Goal: Transaction & Acquisition: Purchase product/service

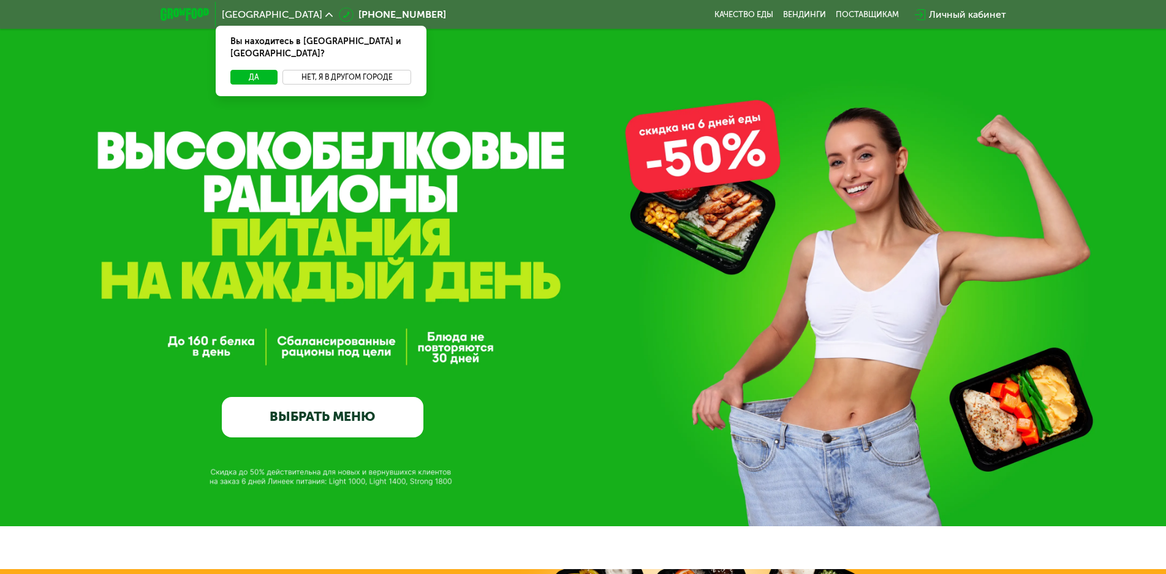
click at [355, 70] on button "Нет, я в другом городе" at bounding box center [347, 77] width 129 height 15
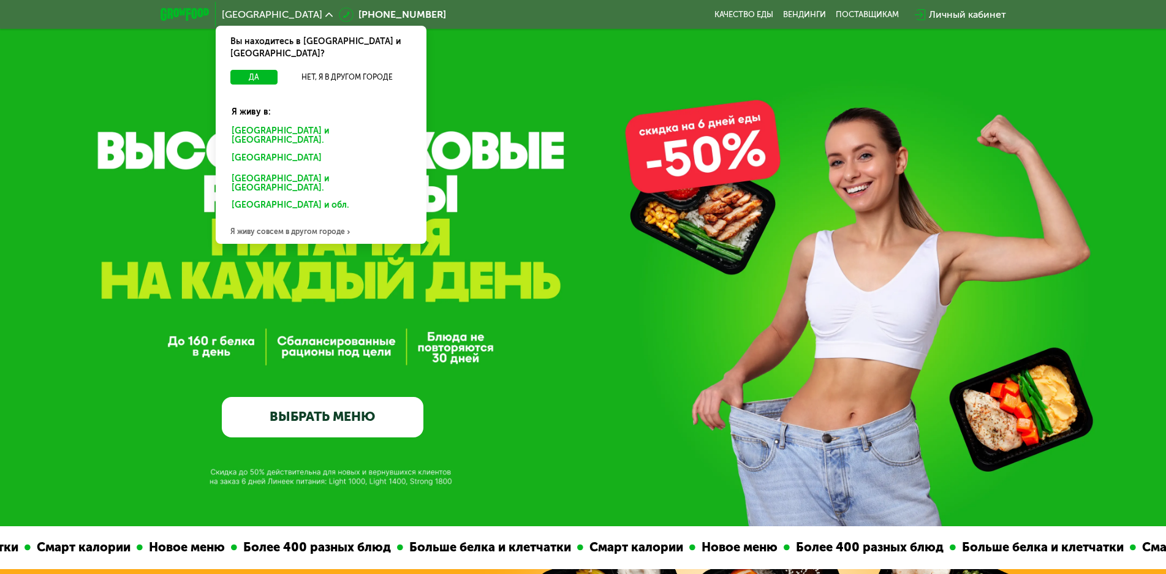
click at [265, 123] on div "Санкт-Петербурге и обл." at bounding box center [321, 136] width 196 height 26
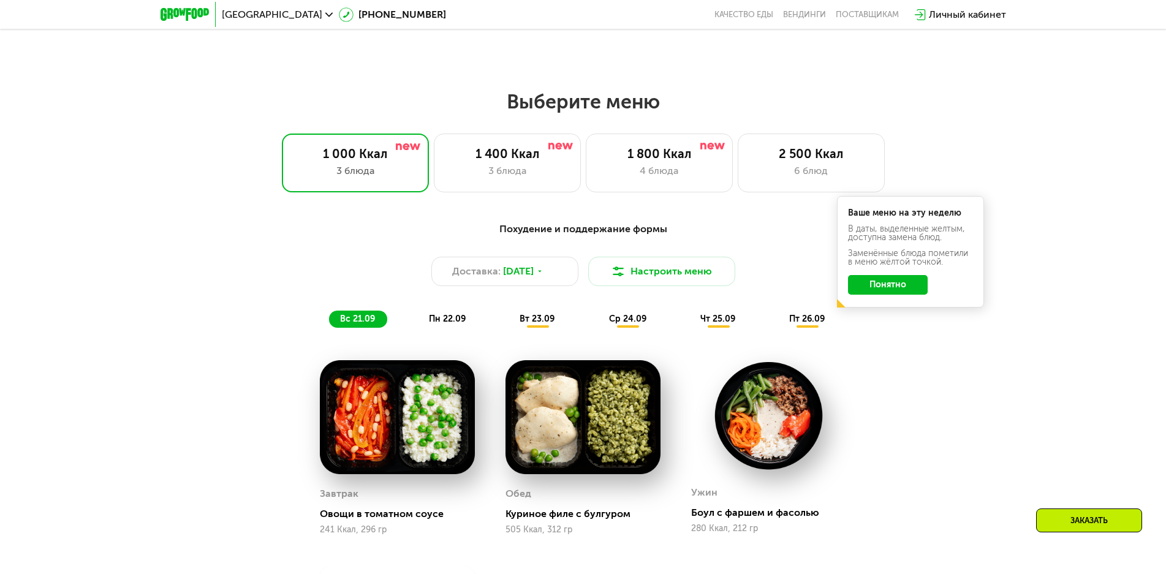
scroll to position [919, 0]
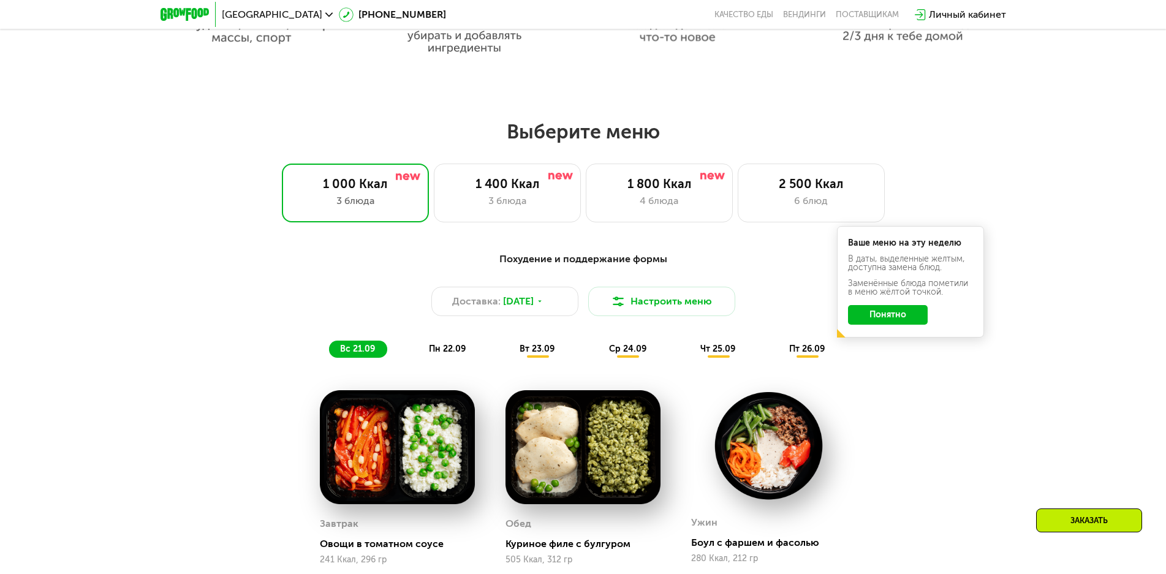
click at [895, 322] on button "Понятно" at bounding box center [888, 315] width 80 height 20
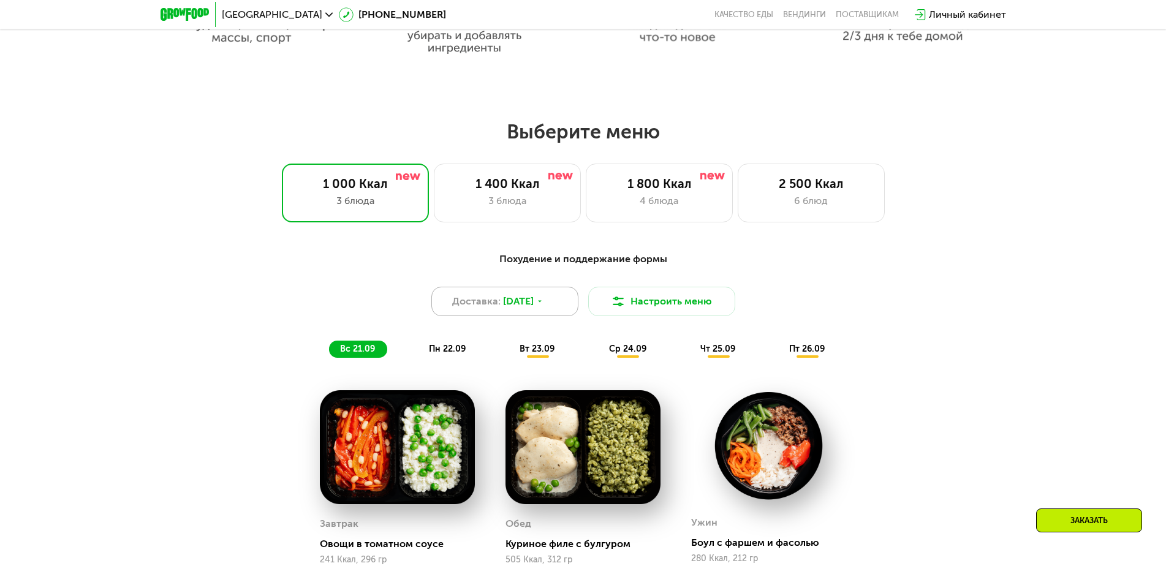
click at [565, 316] on div "Доставка: [DATE]" at bounding box center [504, 301] width 147 height 29
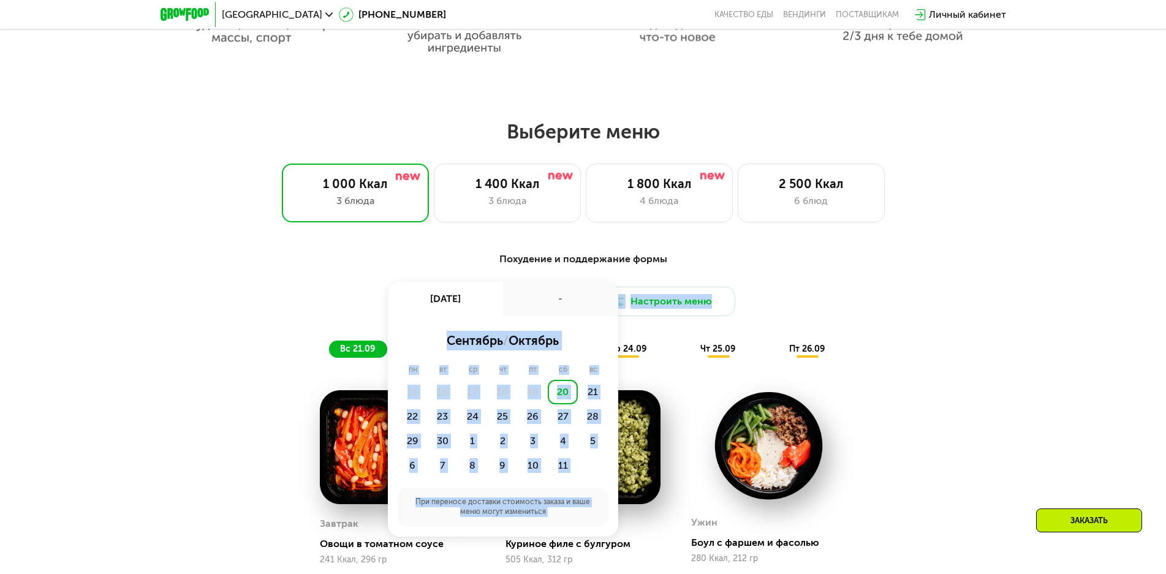
drag, startPoint x: 563, startPoint y: 309, endPoint x: 867, endPoint y: 316, distance: 304.6
click at [865, 316] on div "Доставка: [DATE] сен, сб - сентябрь / октябрь пн вт ср чт пт сб вс 15 16 17 18 …" at bounding box center [584, 301] width 726 height 29
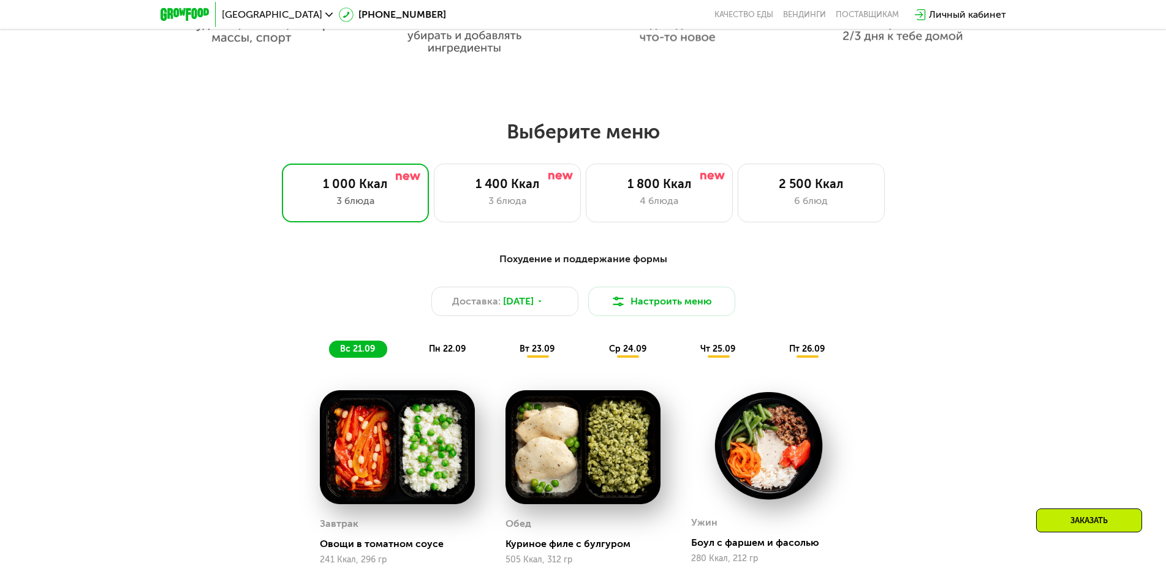
click at [996, 341] on div "Похудение и поддержание формы Доставка: [DATE] Настроить меню вс 21.09 пн 22.09…" at bounding box center [583, 509] width 1166 height 549
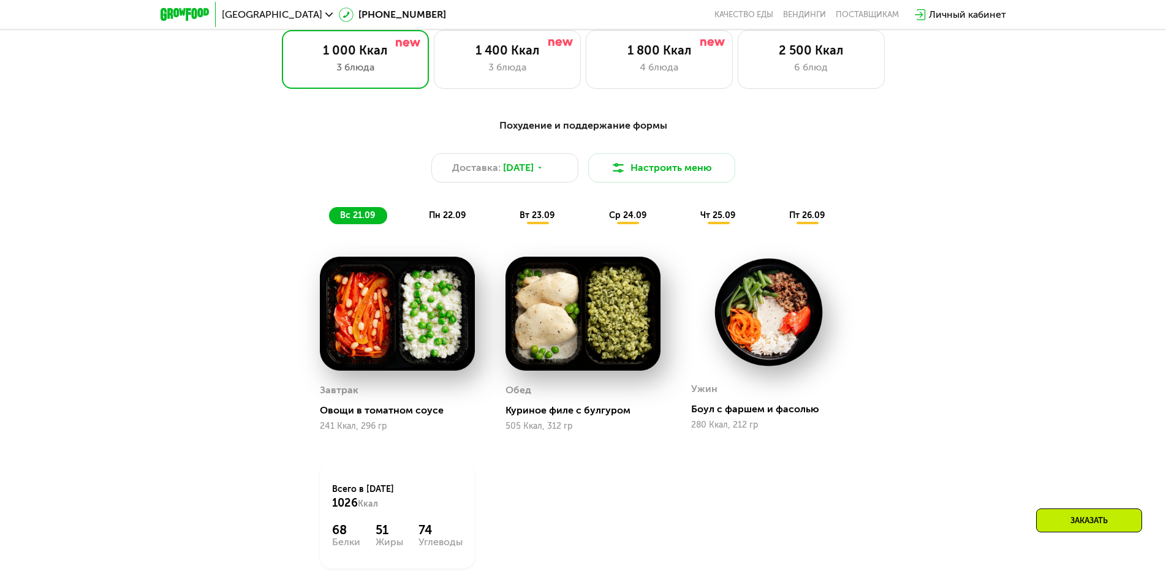
scroll to position [1042, 0]
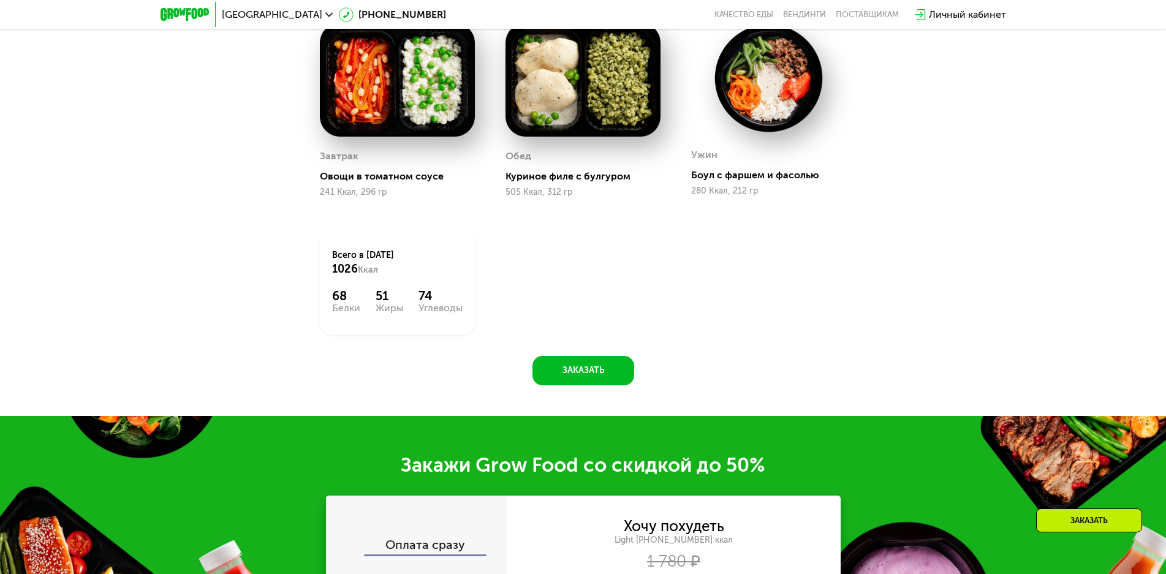
click at [1075, 520] on div "Заказать" at bounding box center [1089, 521] width 106 height 24
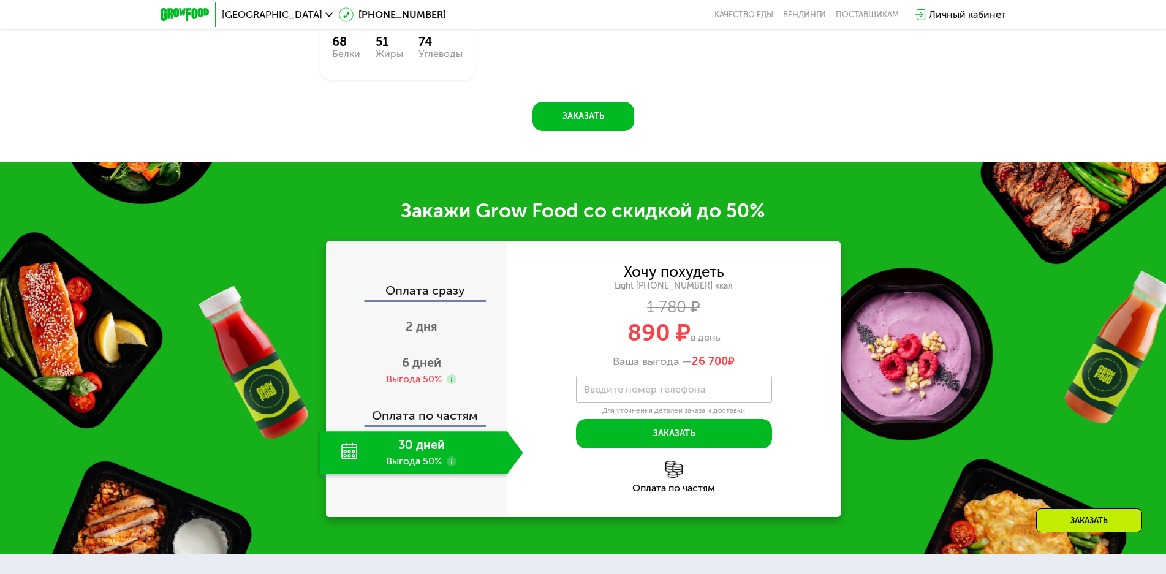
scroll to position [1585, 0]
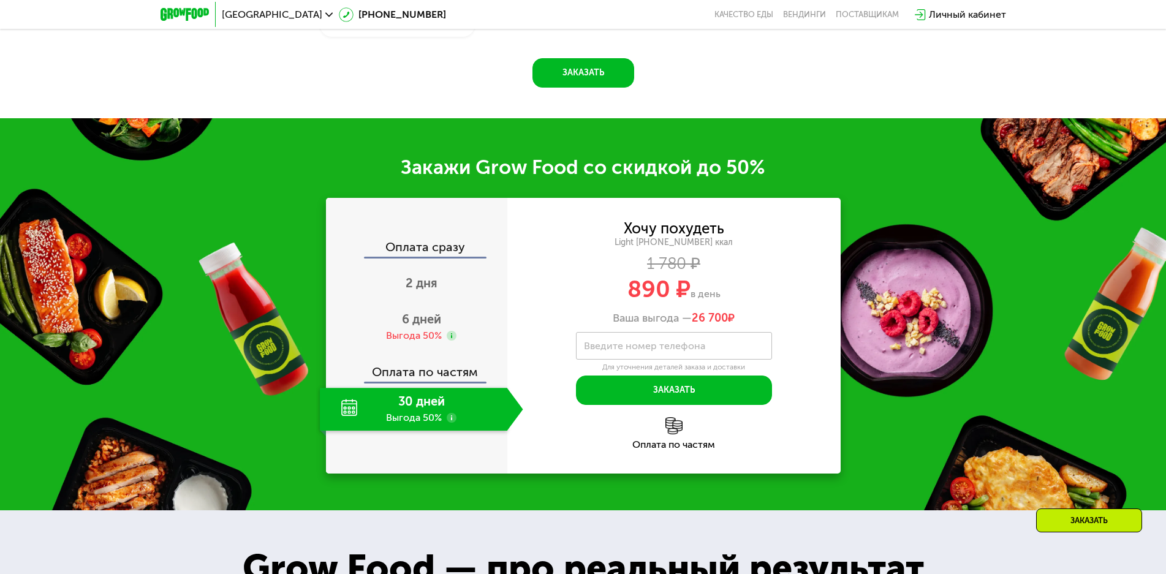
click at [479, 428] on div "30 дней Выгода 50%" at bounding box center [414, 409] width 188 height 43
click at [433, 422] on div "30 дней Выгода 50%" at bounding box center [414, 409] width 188 height 43
click at [352, 414] on div "30 дней Выгода 50%" at bounding box center [414, 409] width 188 height 43
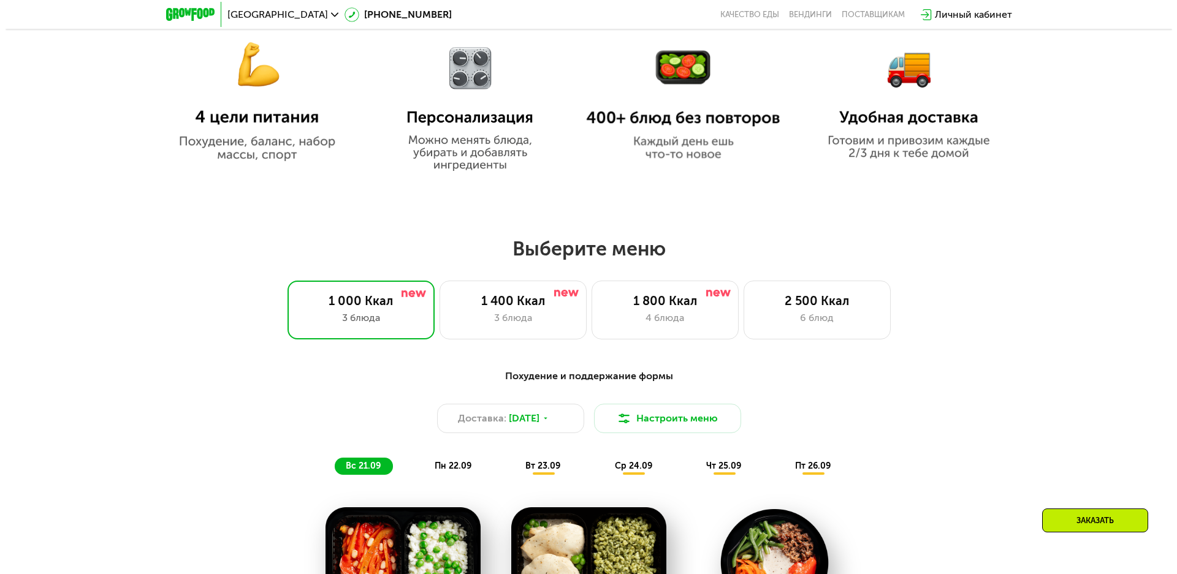
scroll to position [797, 0]
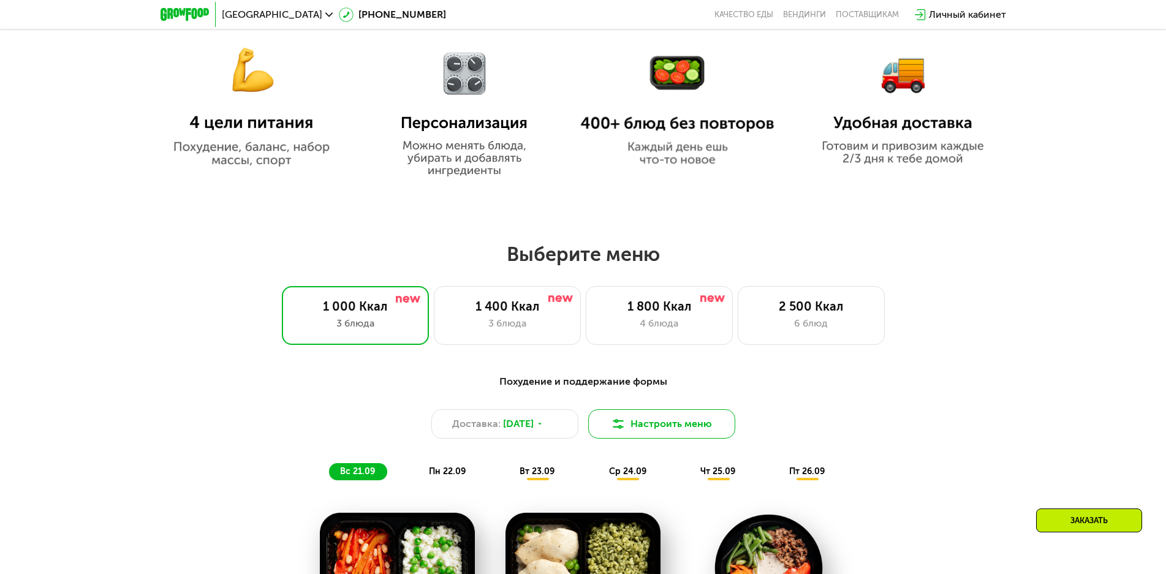
click at [653, 430] on button "Настроить меню" at bounding box center [661, 423] width 147 height 29
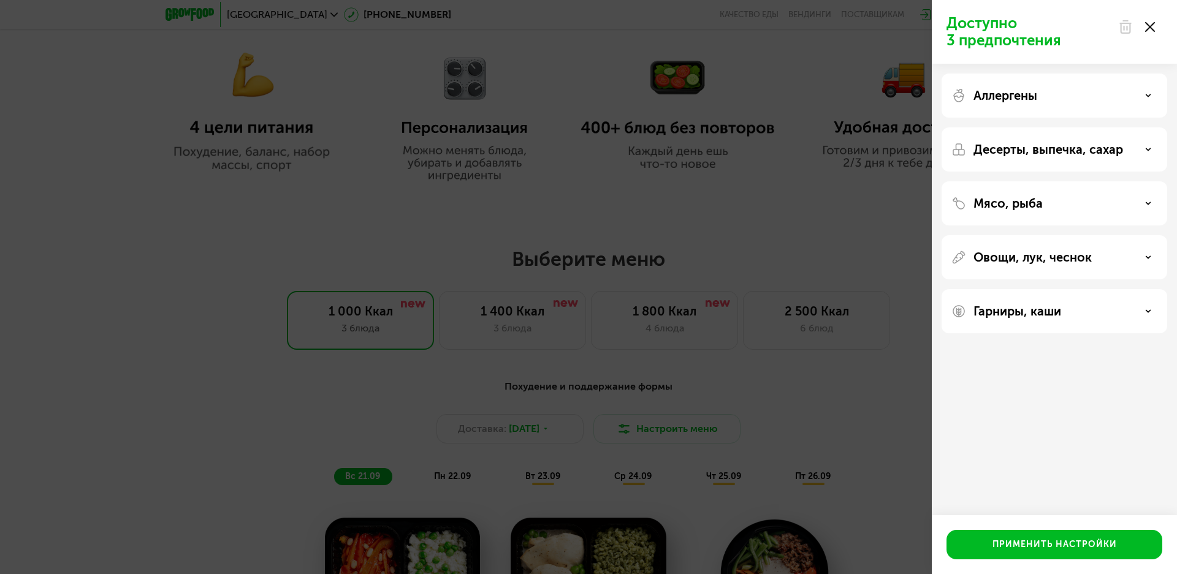
drag, startPoint x: 844, startPoint y: 401, endPoint x: 968, endPoint y: 397, distance: 123.8
click at [895, 447] on div "Доступно 3 предпочтения Аллергены Десерты, выпечка, сахар Мясо, рыба Овощи, лук…" at bounding box center [588, 287] width 1177 height 574
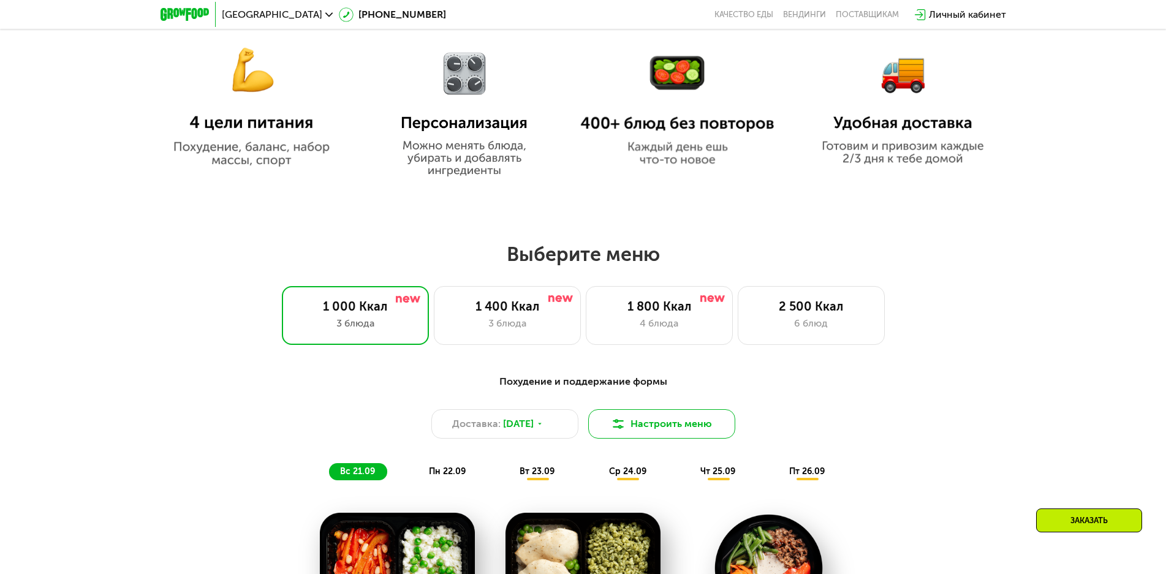
click at [699, 436] on button "Настроить меню" at bounding box center [661, 423] width 147 height 29
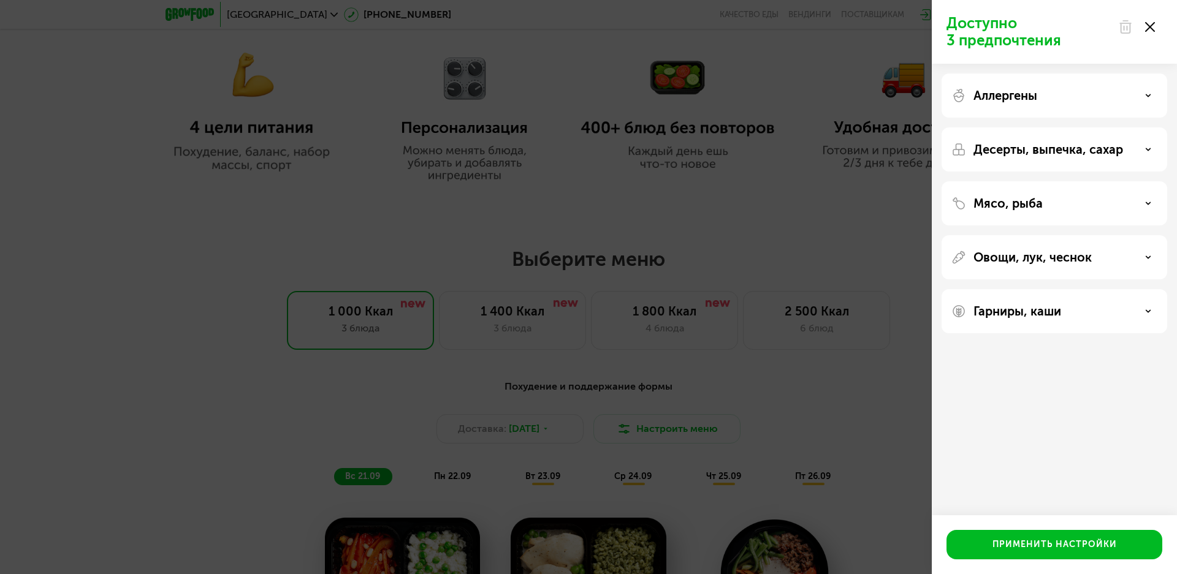
click at [1116, 211] on div "Мясо, рыба" at bounding box center [1054, 203] width 226 height 44
click at [1147, 208] on div "Мясо, рыба" at bounding box center [1054, 203] width 206 height 15
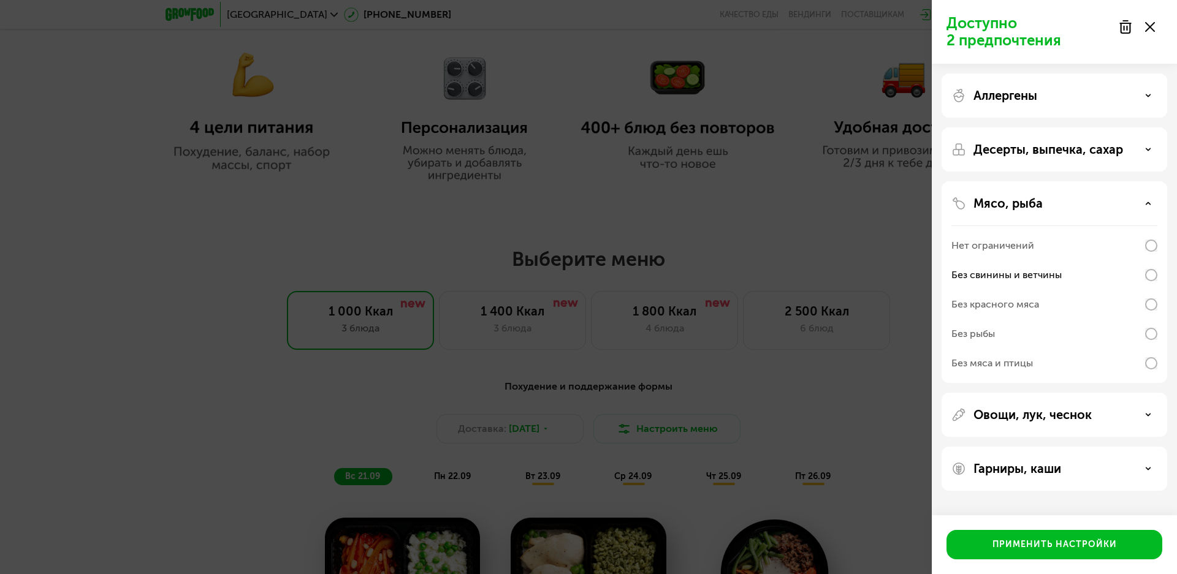
click at [1122, 414] on div "Овощи, лук, чеснок" at bounding box center [1054, 415] width 206 height 15
click at [1125, 414] on div "Овощи, лук, чеснок" at bounding box center [1054, 415] width 206 height 15
click at [1125, 157] on div "Десерты, выпечка, сахар" at bounding box center [1054, 149] width 226 height 44
click at [1143, 149] on div "Десерты, выпечка, сахар" at bounding box center [1054, 149] width 206 height 15
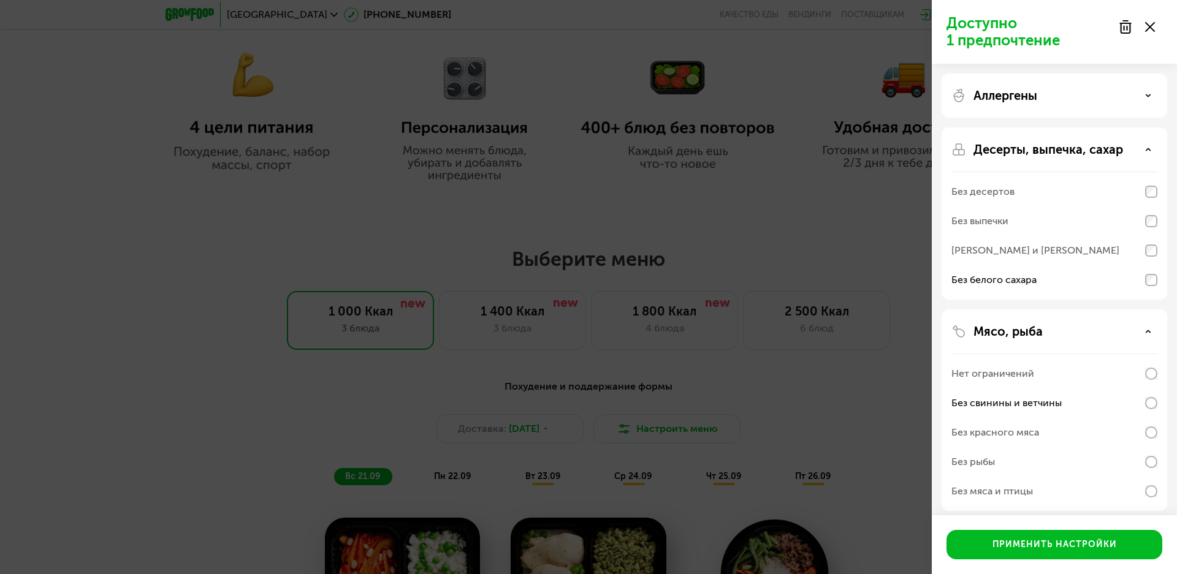
click at [1136, 96] on div "Аллергены" at bounding box center [1054, 95] width 206 height 15
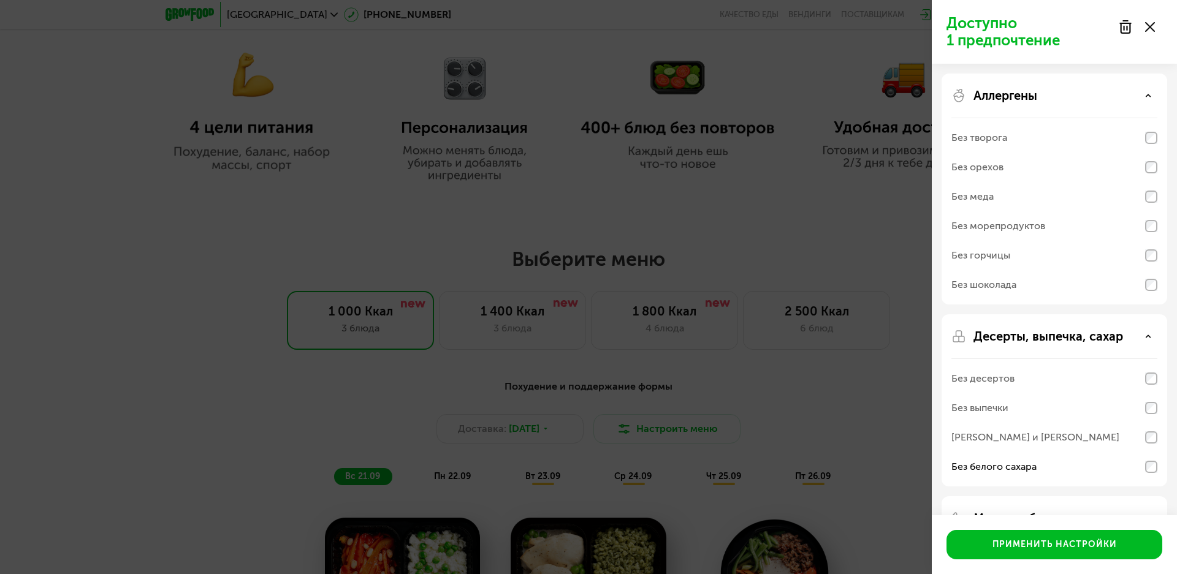
click at [1136, 96] on div "Аллергены" at bounding box center [1054, 95] width 206 height 15
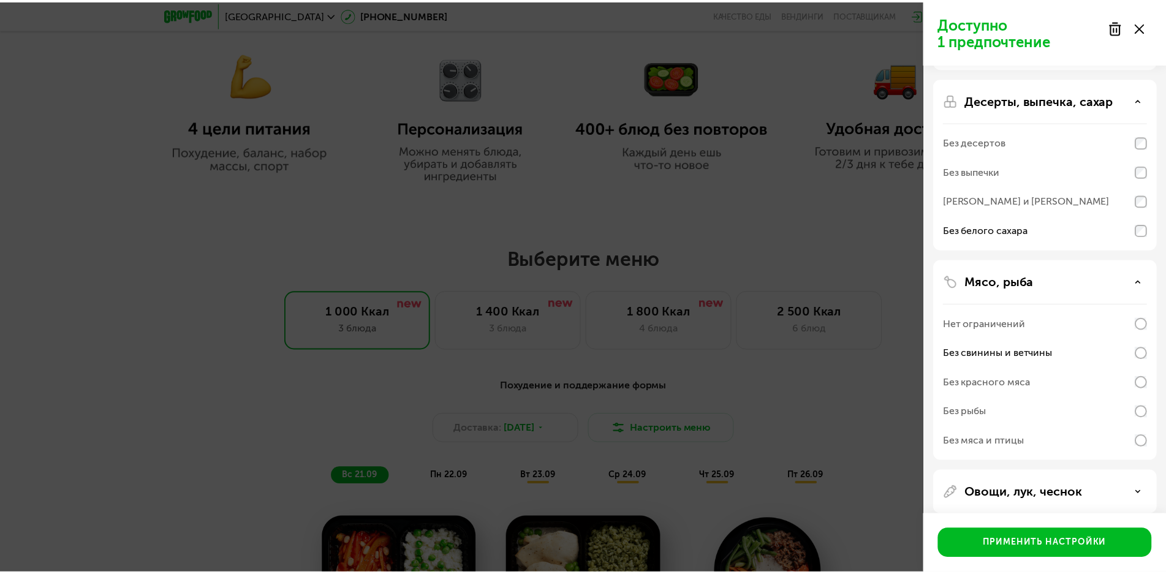
scroll to position [116, 0]
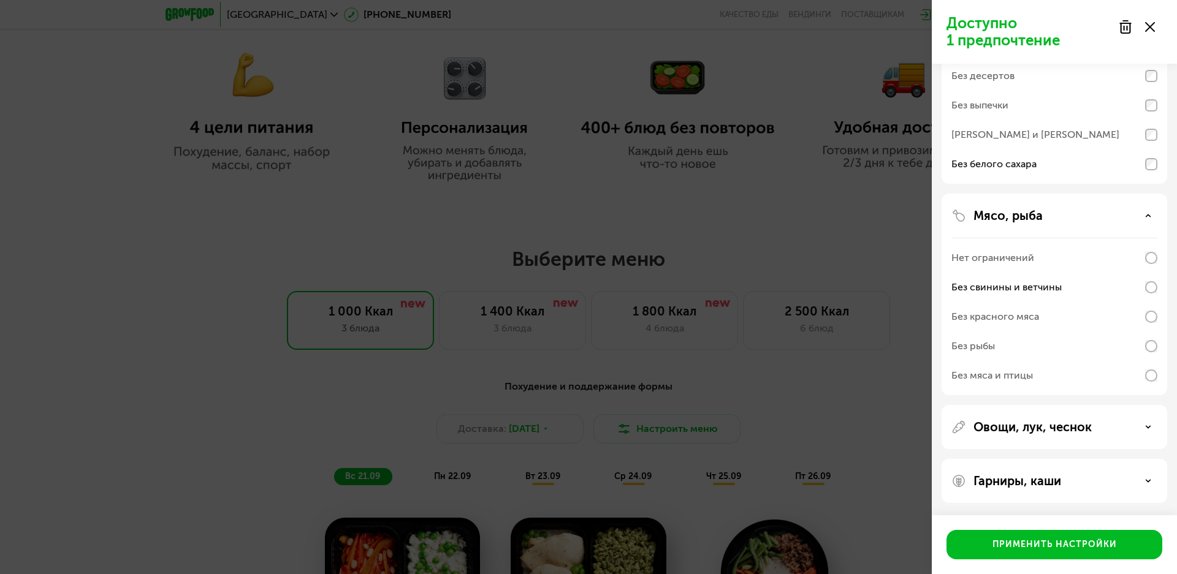
click at [1145, 434] on div "Овощи, лук, чеснок" at bounding box center [1054, 427] width 226 height 44
click at [1144, 428] on div "Овощи, лук, чеснок" at bounding box center [1054, 427] width 206 height 15
click at [1148, 479] on icon at bounding box center [1148, 481] width 6 height 6
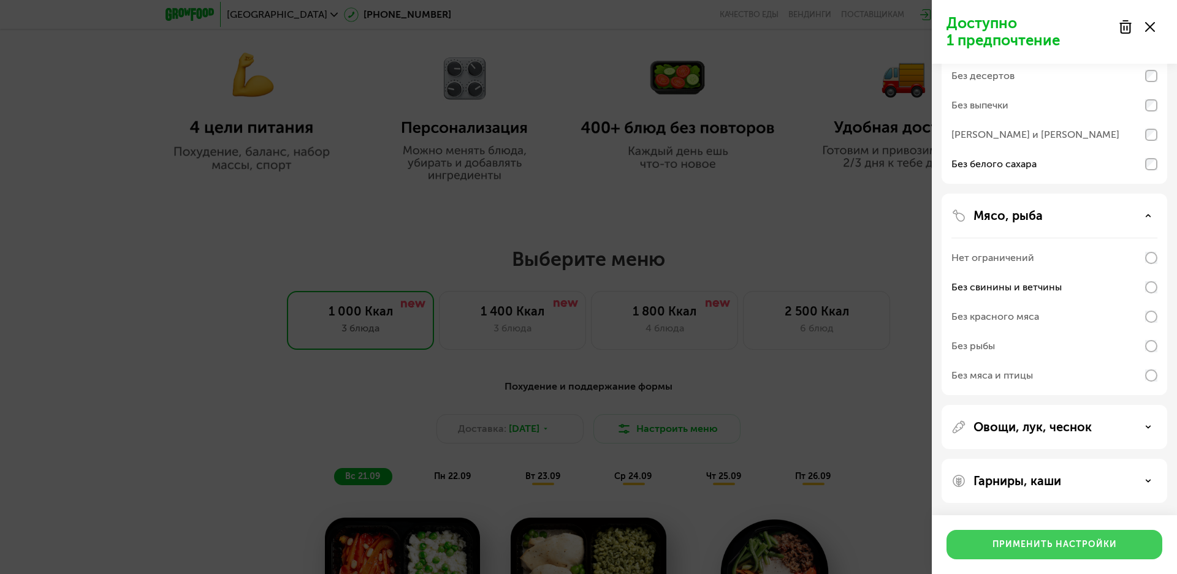
click at [1111, 538] on button "Применить настройки" at bounding box center [1054, 544] width 216 height 29
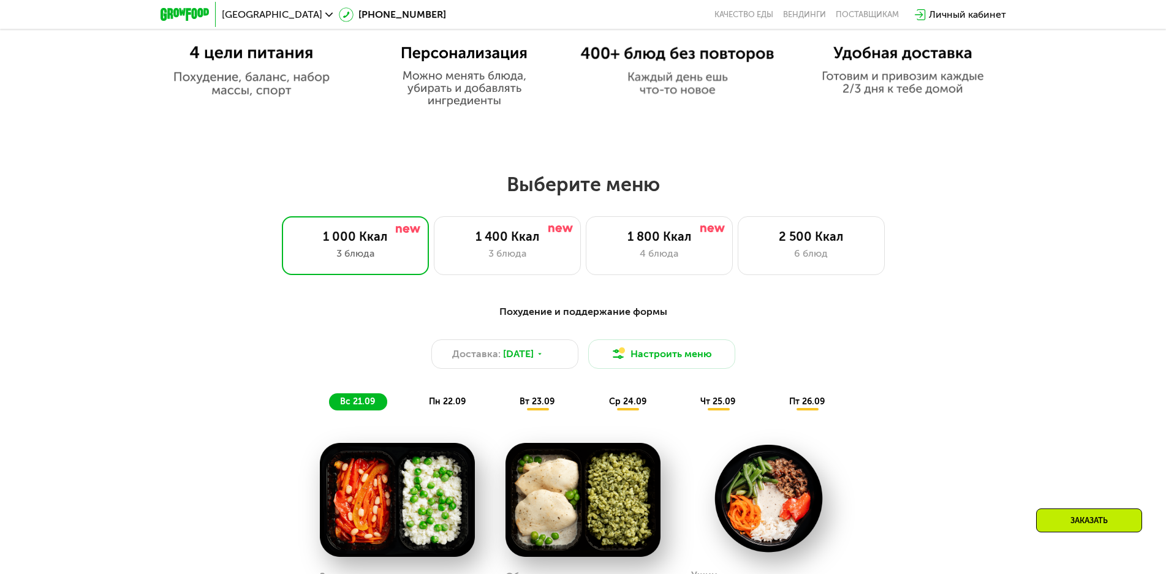
scroll to position [919, 0]
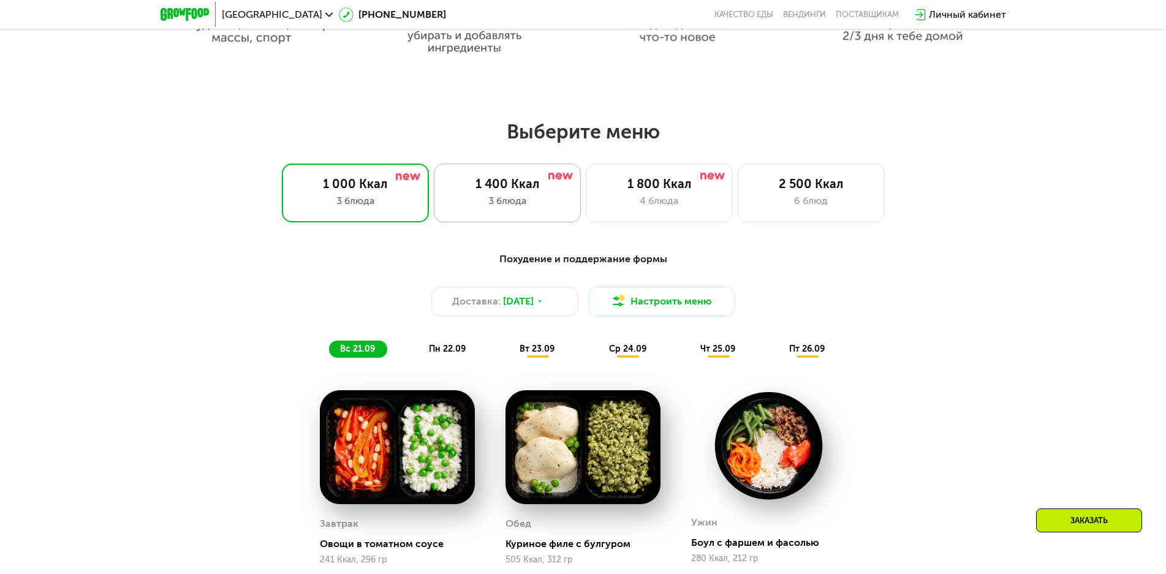
click at [549, 186] on div "1 400 Ккал" at bounding box center [507, 183] width 121 height 15
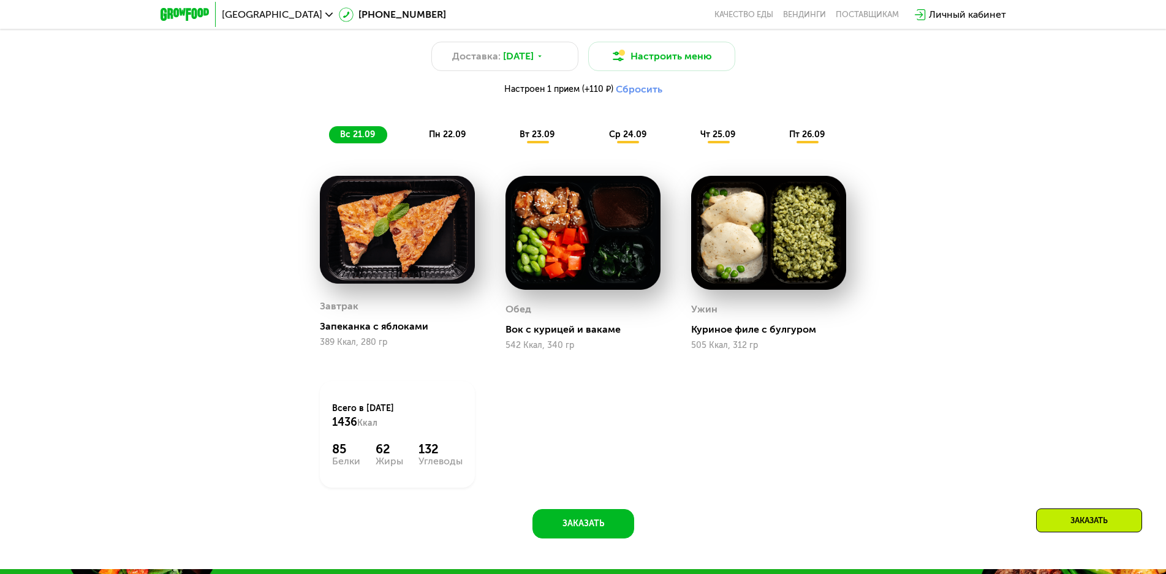
scroll to position [1593, 0]
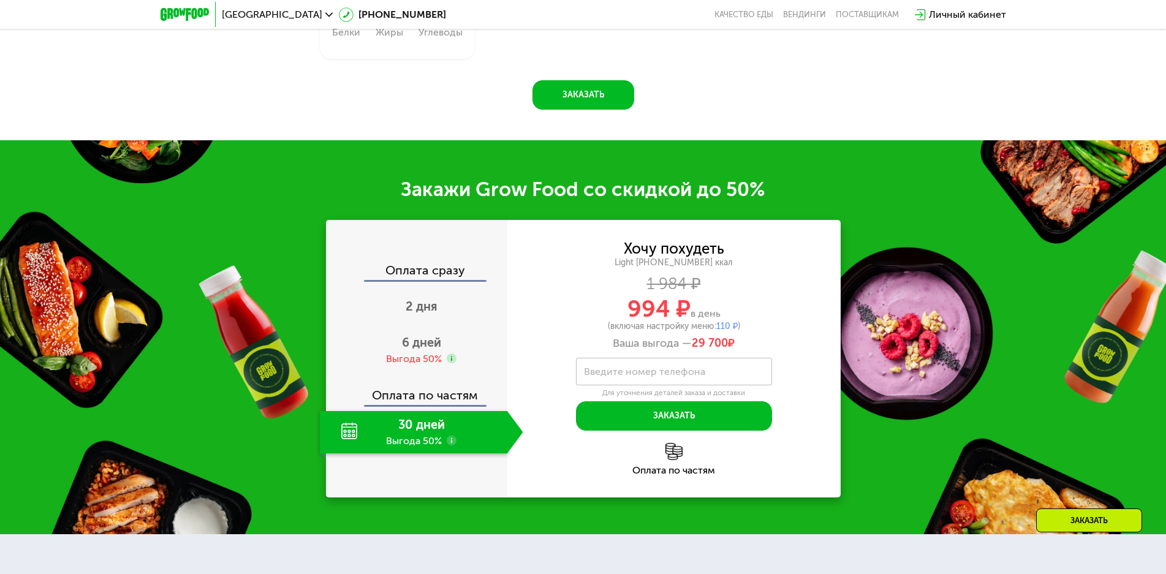
drag, startPoint x: 691, startPoint y: 351, endPoint x: 737, endPoint y: 352, distance: 46.6
click at [737, 351] on div "Ваша выгода — 29 700 ₽" at bounding box center [673, 343] width 333 height 13
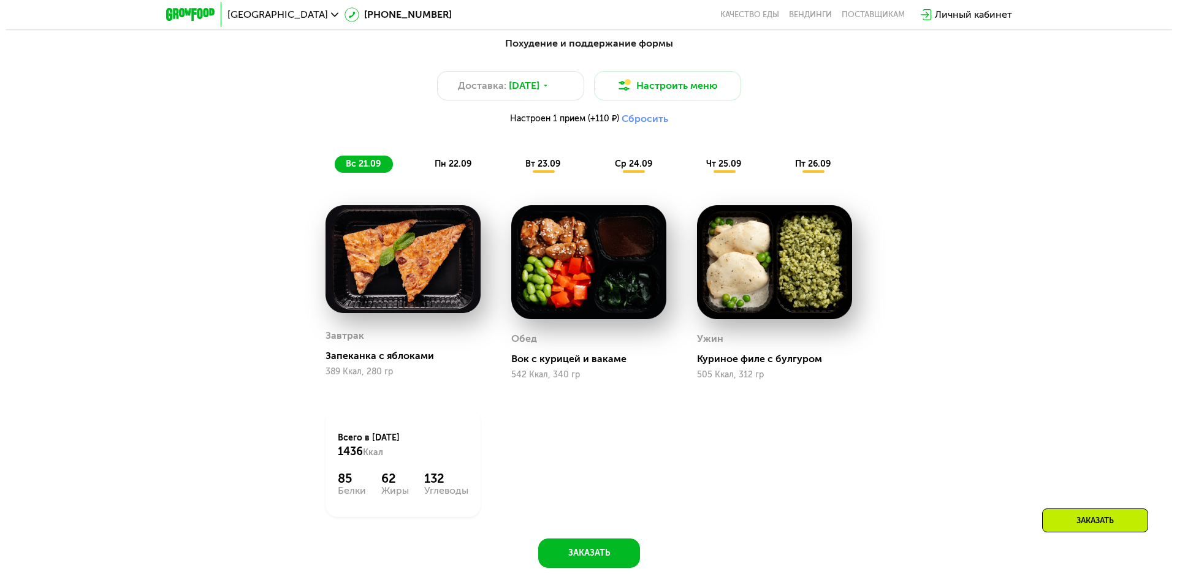
scroll to position [981, 0]
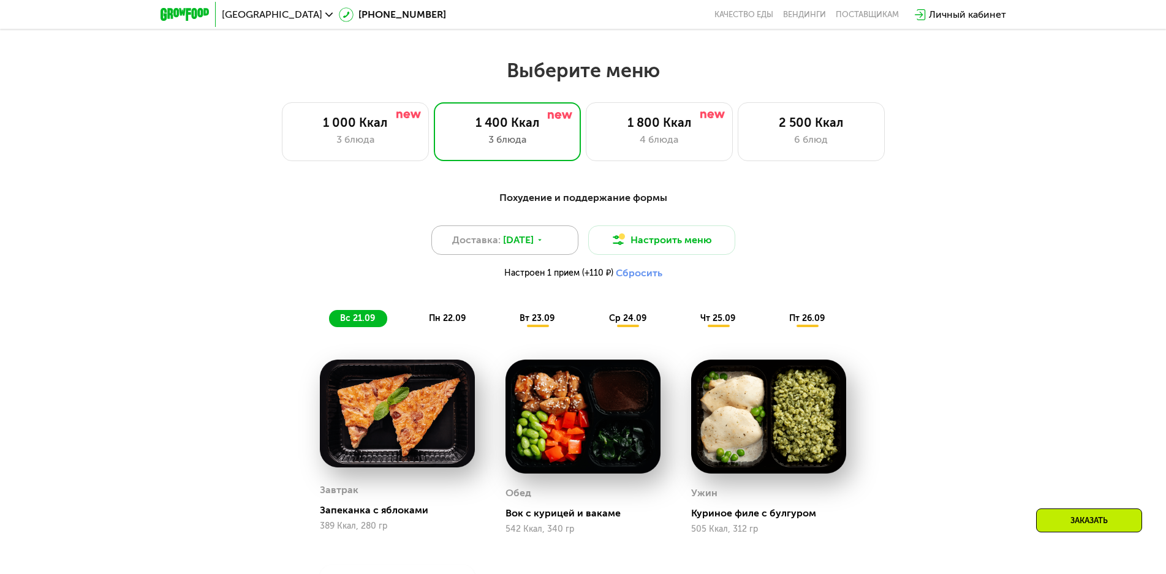
click at [566, 245] on div "Доставка: [DATE]" at bounding box center [504, 240] width 147 height 29
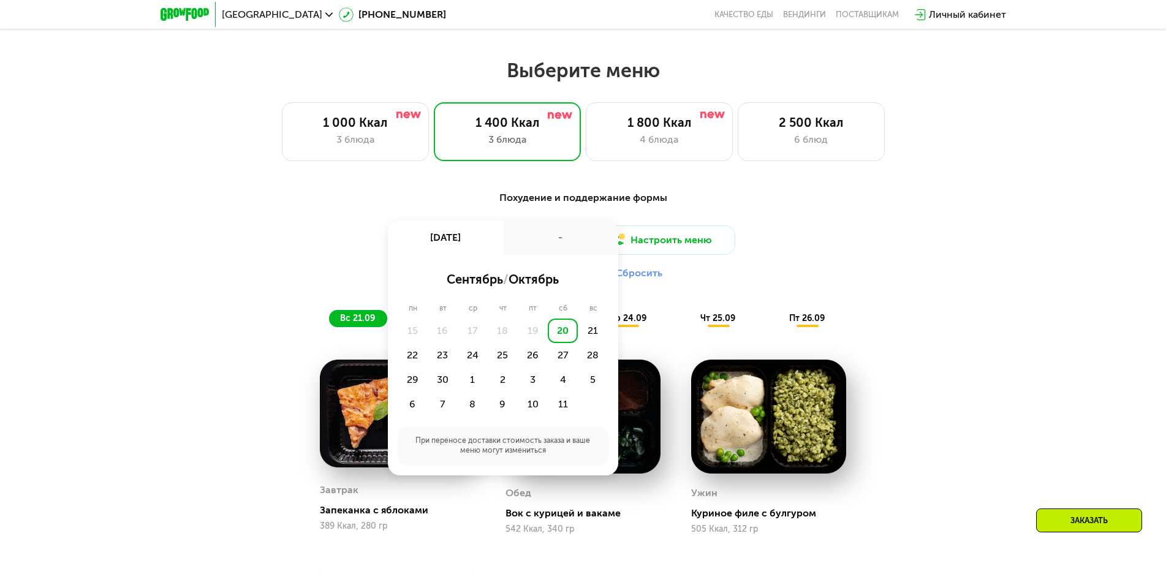
click at [566, 243] on div "-" at bounding box center [560, 238] width 115 height 34
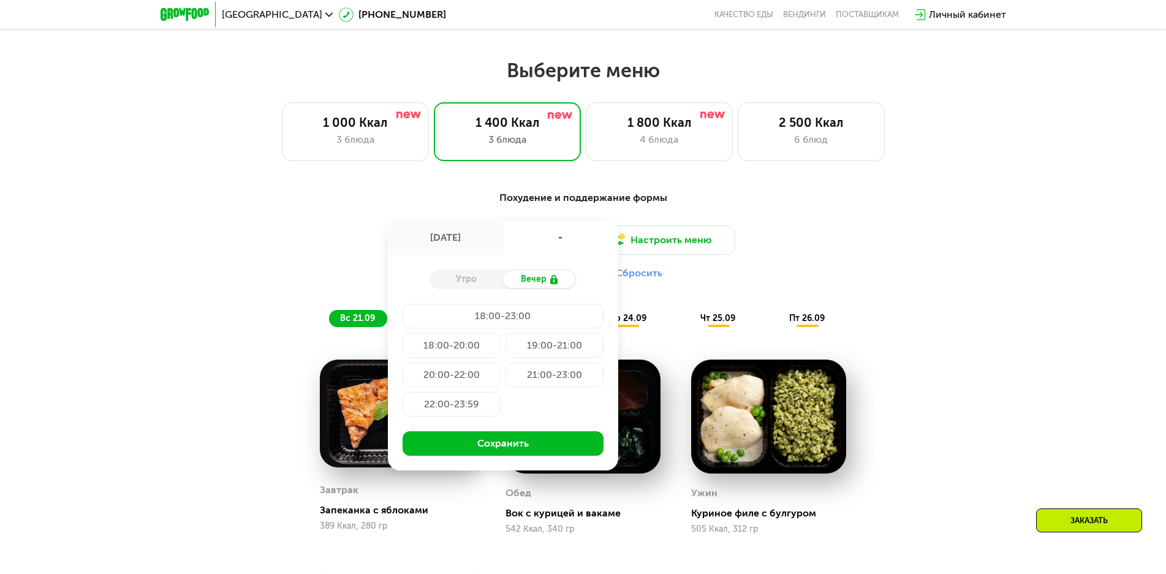
click at [784, 241] on div "Доставка: [DATE] сен, сб - Утро Вечер 18:00-23:00 18:00-20:00 19:00-21:00 20:00…" at bounding box center [584, 256] width 726 height 60
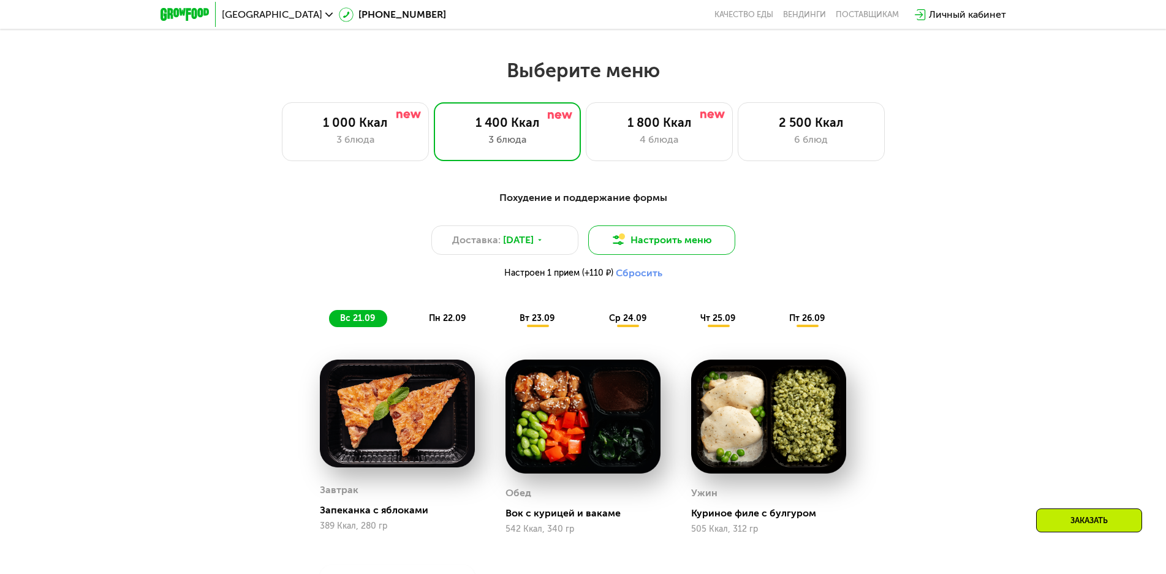
click at [696, 253] on button "Настроить меню" at bounding box center [661, 240] width 147 height 29
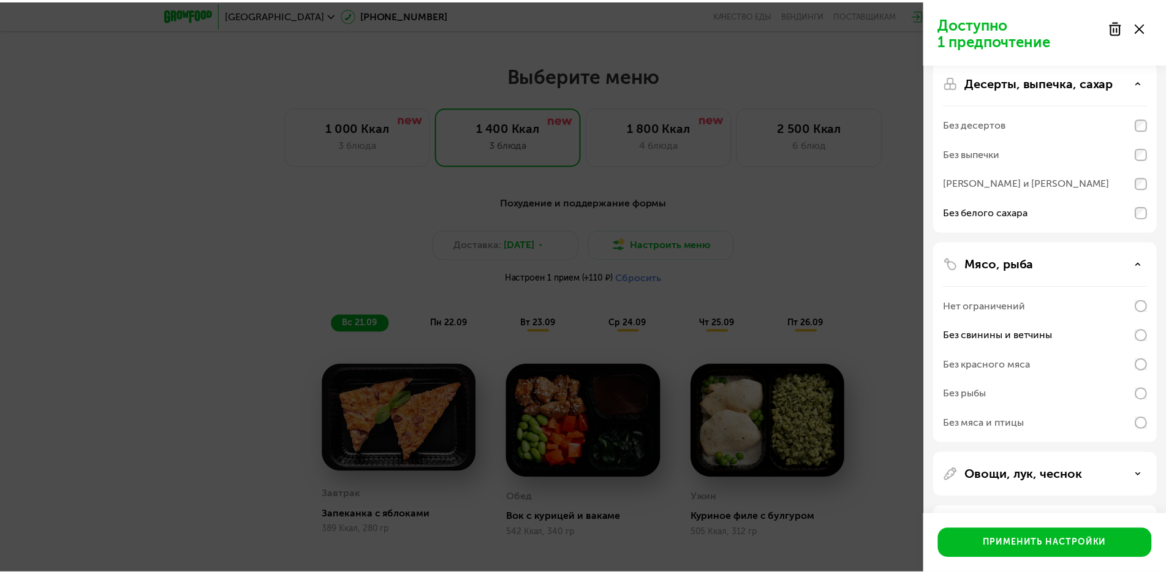
scroll to position [116, 0]
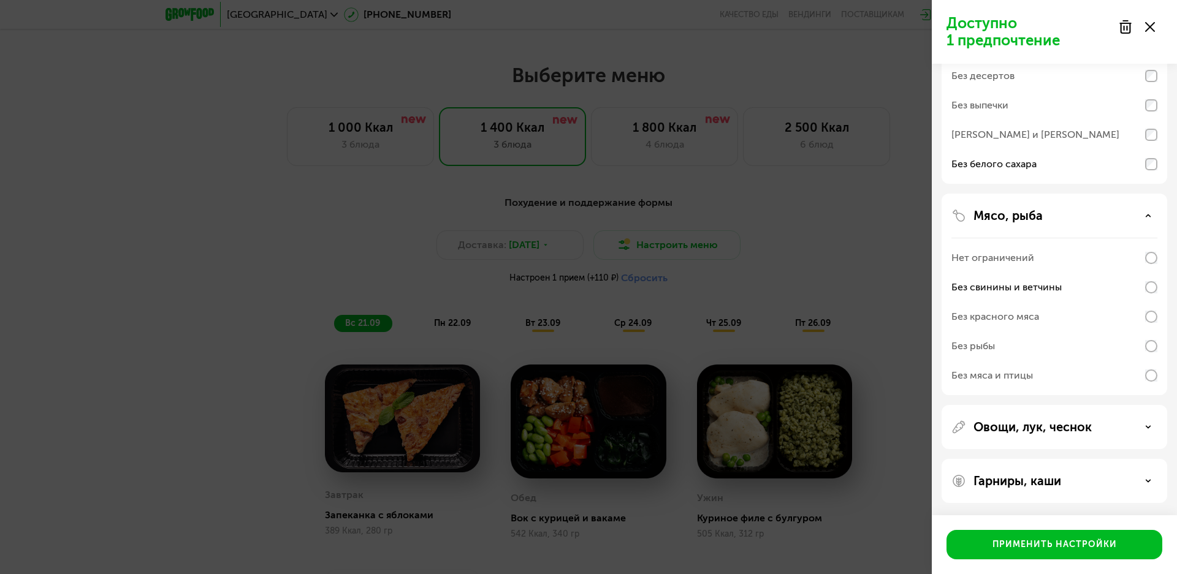
click at [865, 352] on div "Доступно 1 предпочтение Аллергены Десерты, выпечка, сахар Без десертов Без выпе…" at bounding box center [588, 287] width 1177 height 574
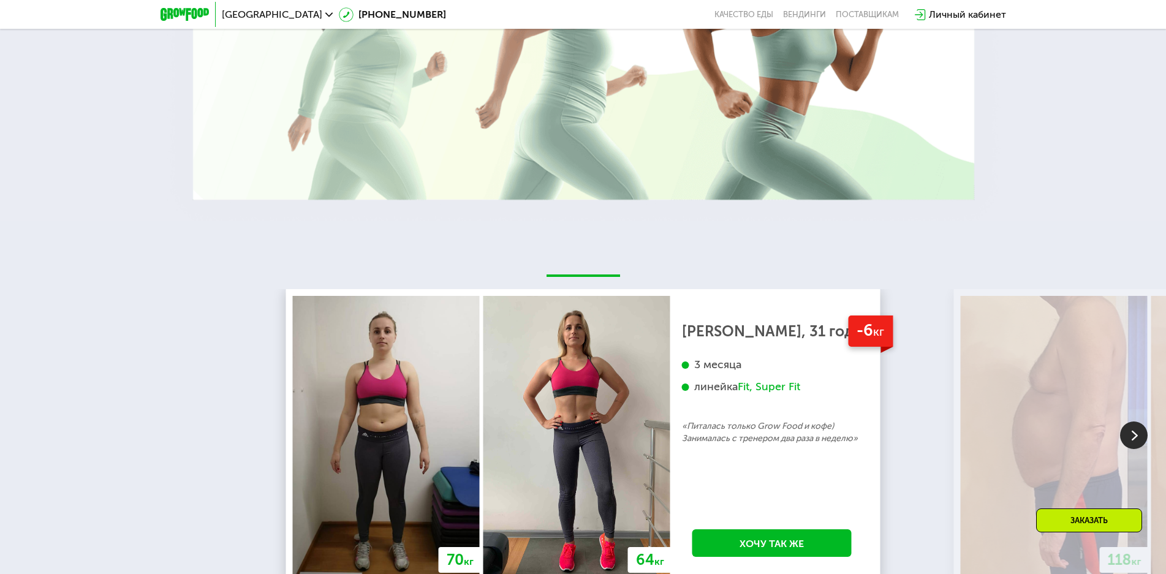
scroll to position [2632, 0]
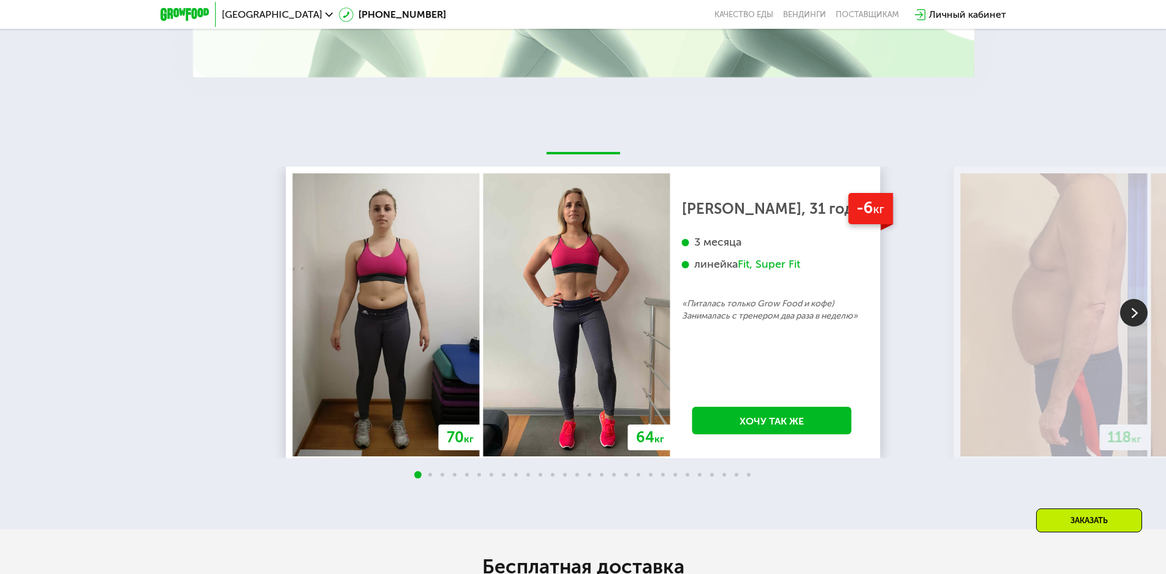
click at [1142, 322] on img at bounding box center [1134, 313] width 28 height 28
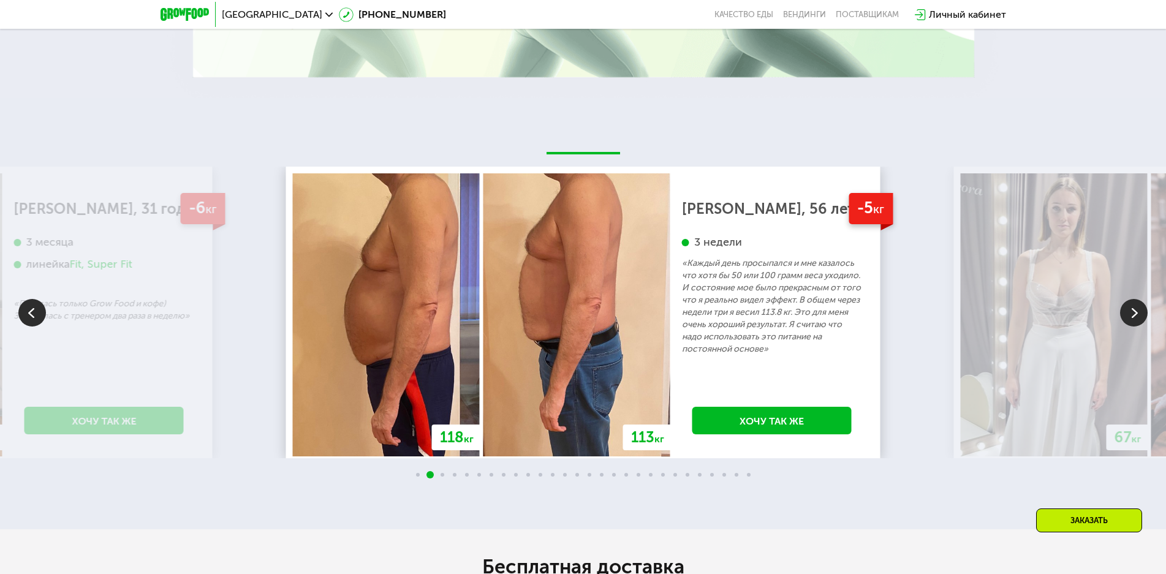
click at [1142, 322] on img at bounding box center [1134, 313] width 28 height 28
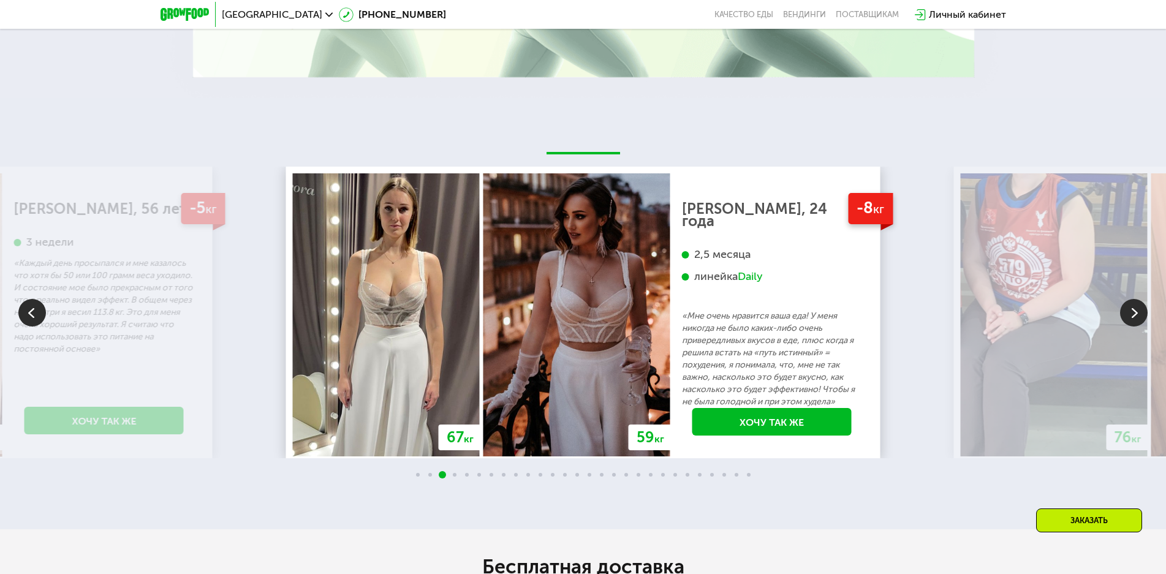
click at [1142, 322] on img at bounding box center [1134, 313] width 28 height 28
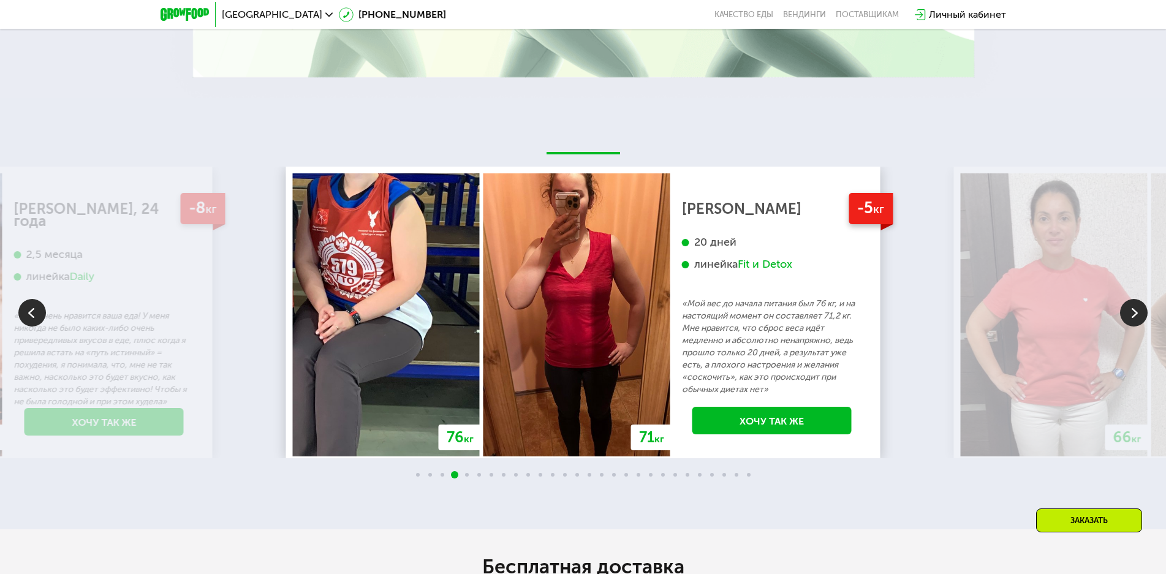
click at [1142, 322] on img at bounding box center [1134, 313] width 28 height 28
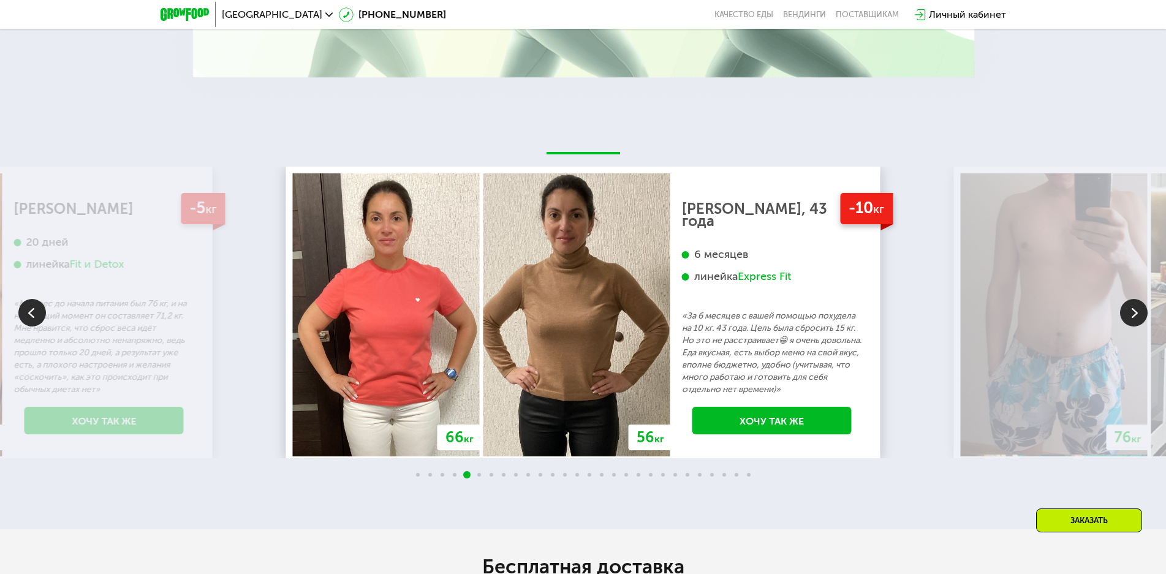
click at [1142, 322] on img at bounding box center [1134, 313] width 28 height 28
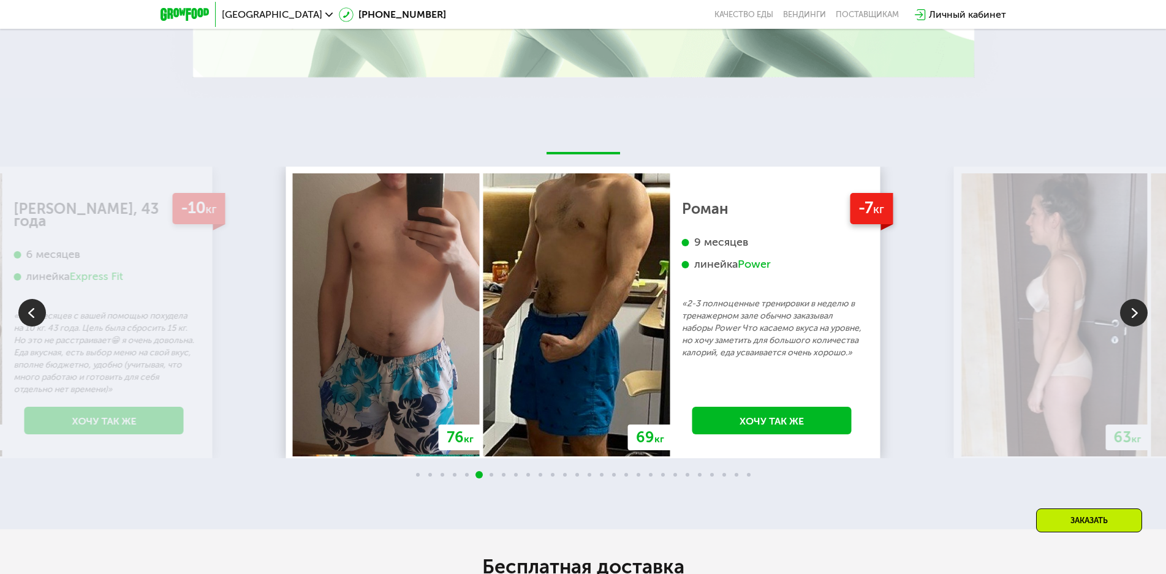
click at [1142, 322] on img at bounding box center [1134, 313] width 28 height 28
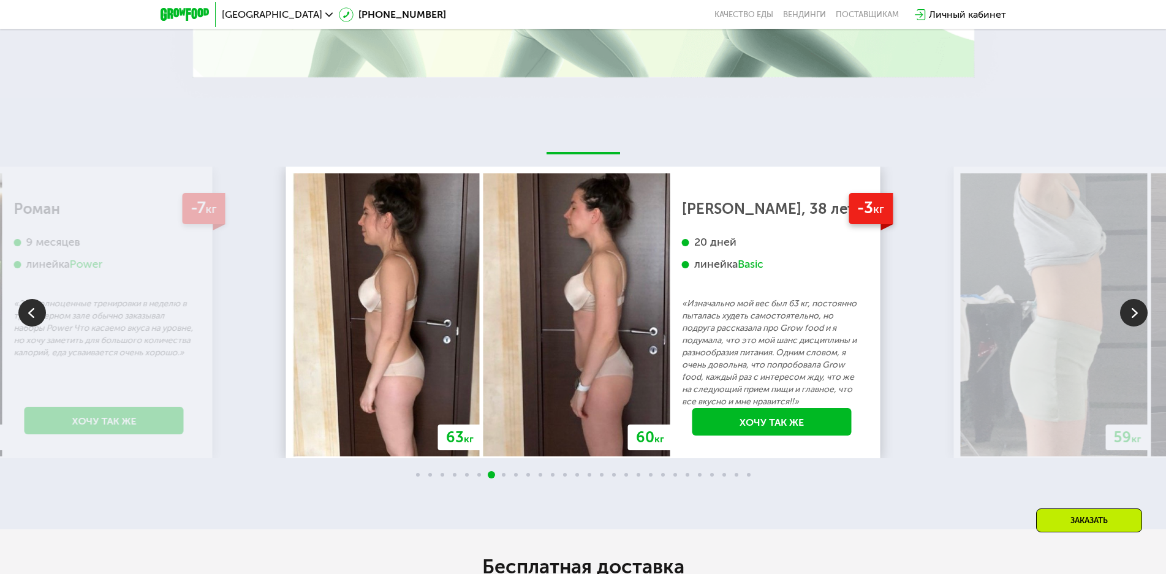
click at [1142, 322] on img at bounding box center [1134, 313] width 28 height 28
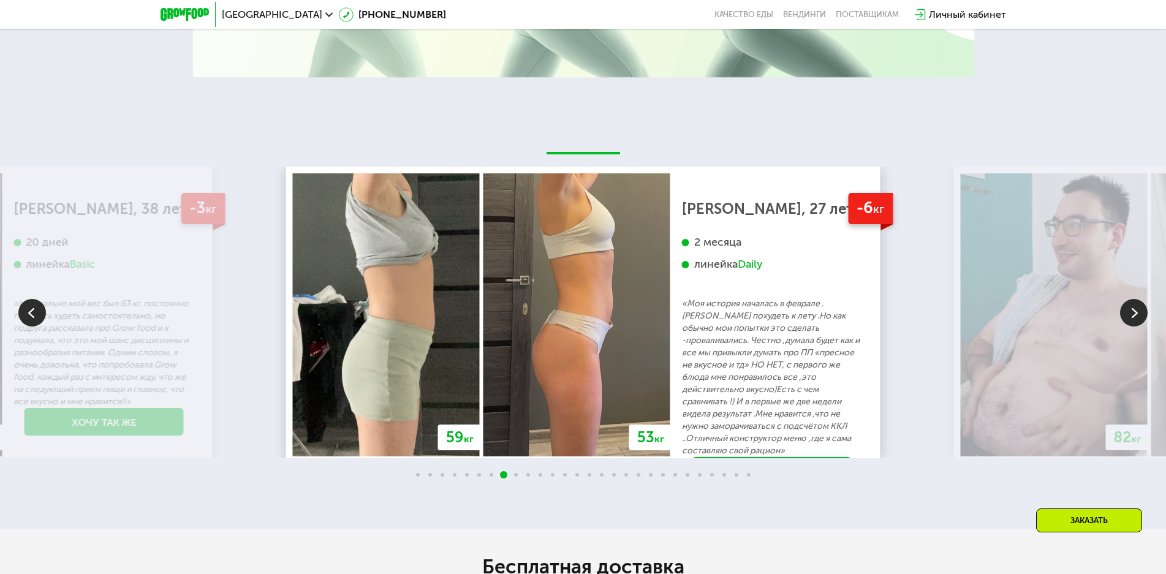
click at [1142, 322] on img at bounding box center [1134, 313] width 28 height 28
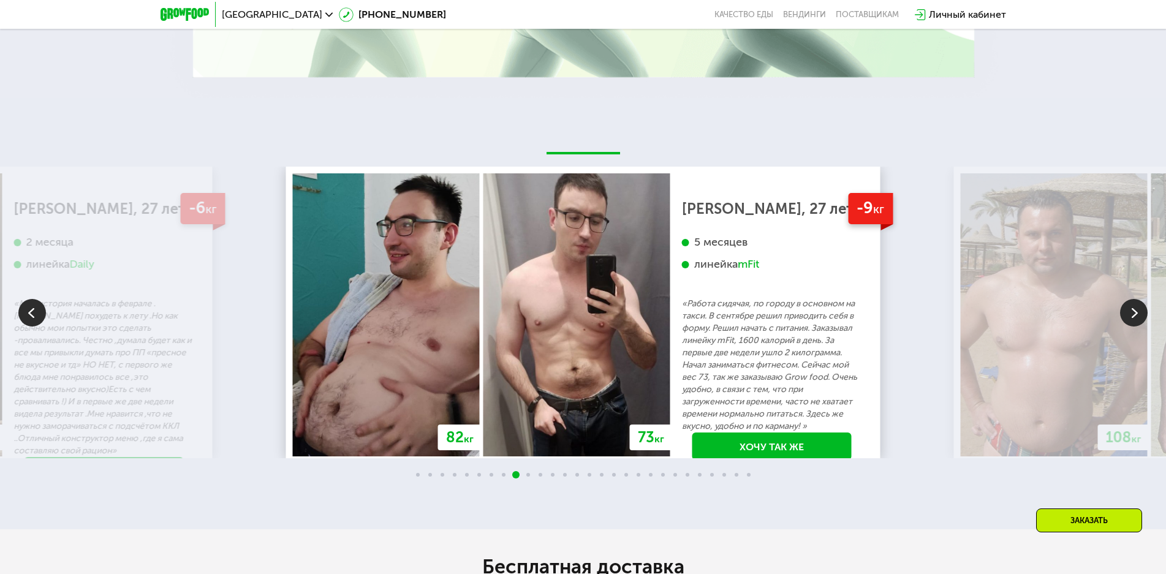
click at [1142, 322] on img at bounding box center [1134, 313] width 28 height 28
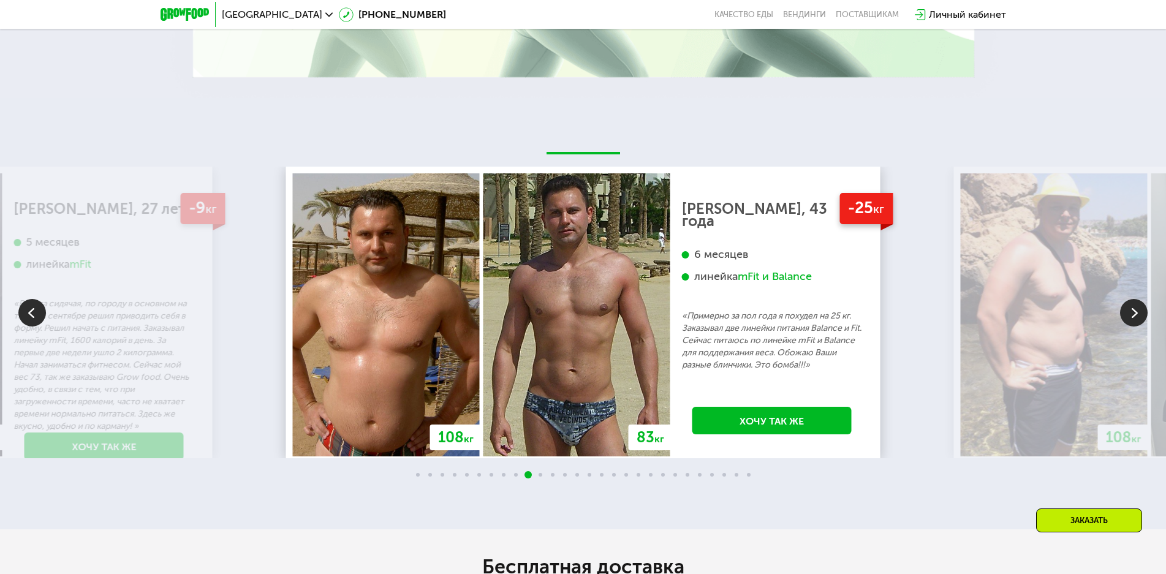
click at [1142, 322] on img at bounding box center [1134, 313] width 28 height 28
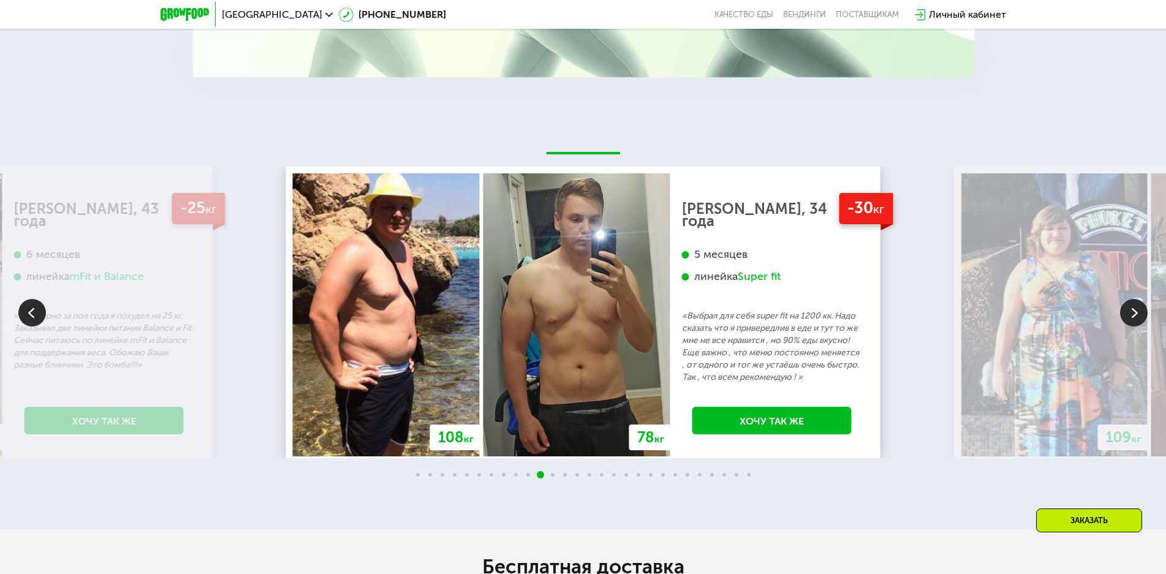
click at [1142, 322] on img at bounding box center [1134, 313] width 28 height 28
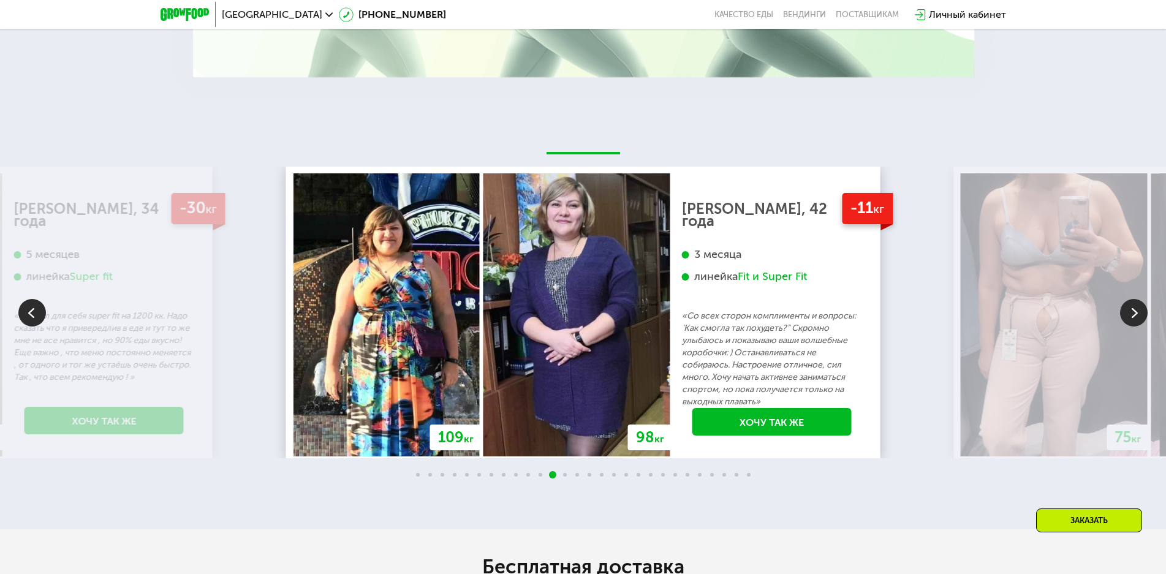
click at [1142, 322] on img at bounding box center [1134, 313] width 28 height 28
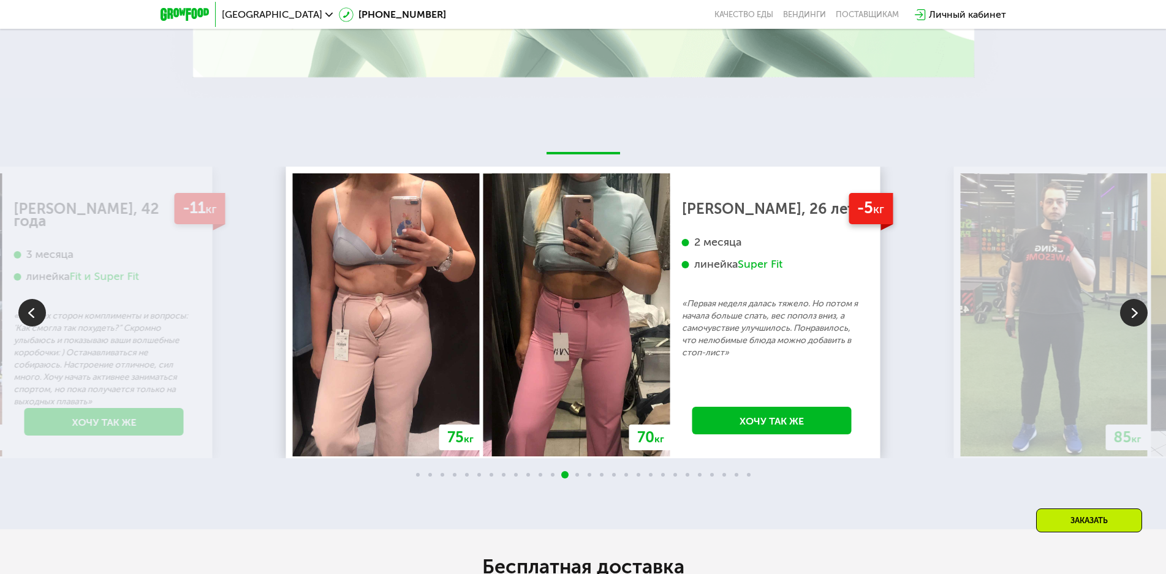
click at [1142, 322] on img at bounding box center [1134, 313] width 28 height 28
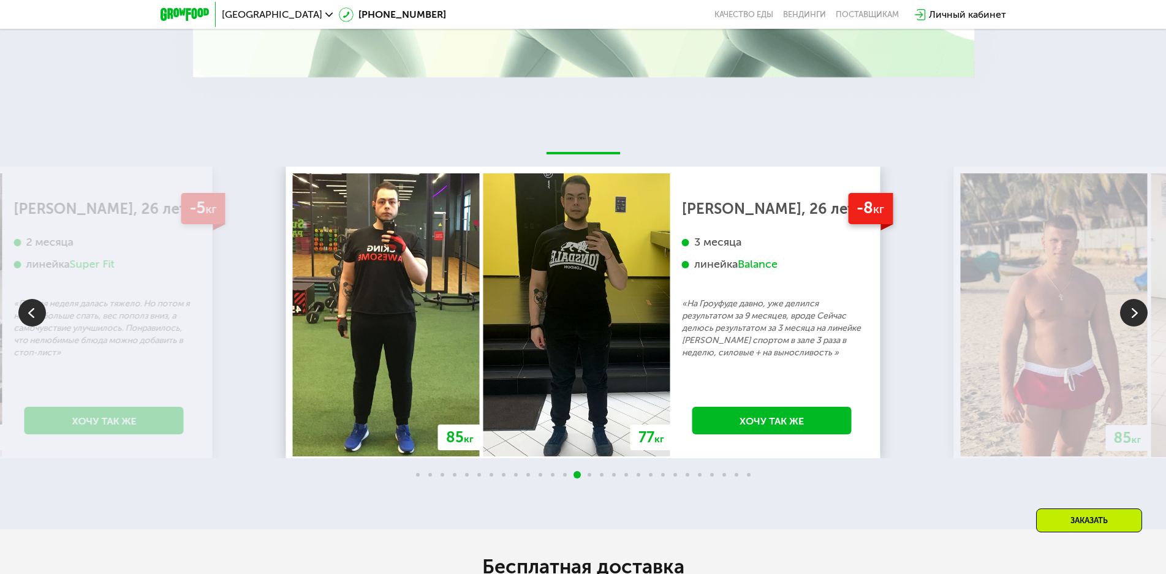
click at [1142, 322] on img at bounding box center [1134, 313] width 28 height 28
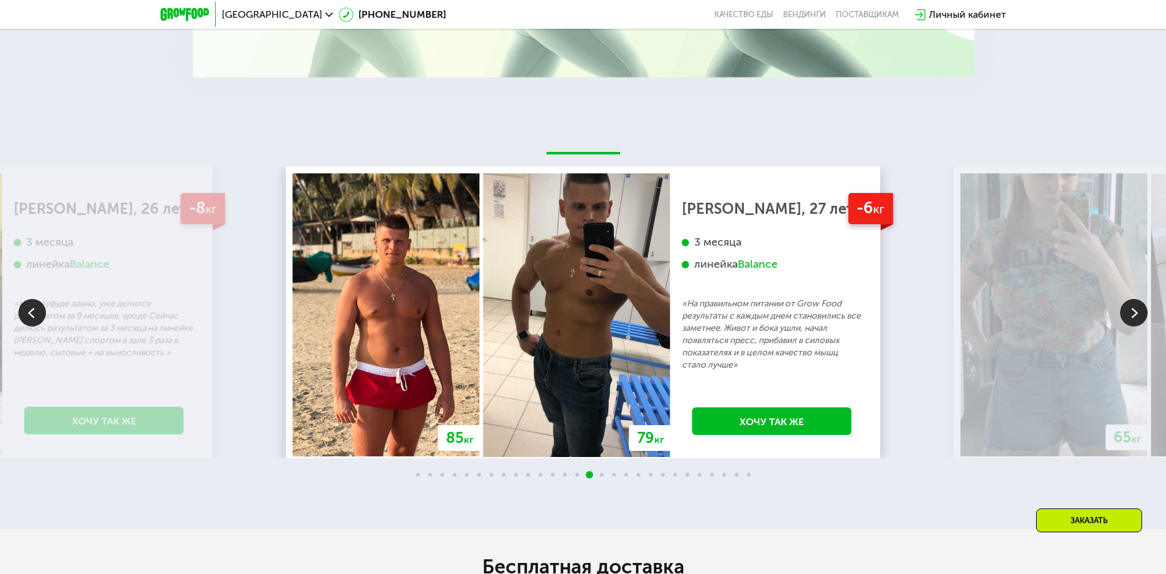
click at [1142, 322] on img at bounding box center [1134, 313] width 28 height 28
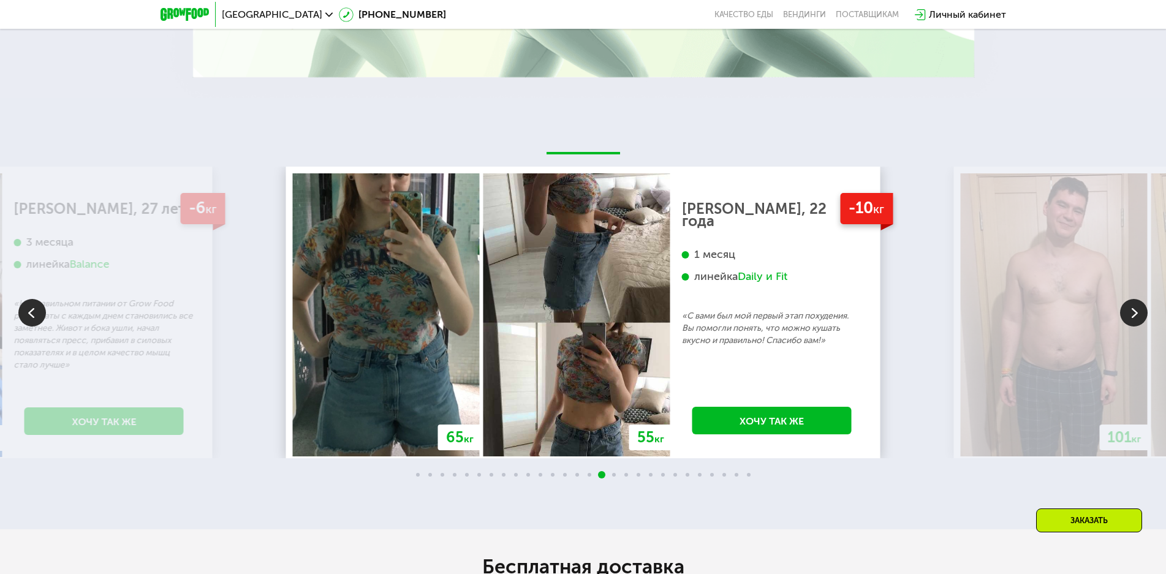
click at [1142, 322] on img at bounding box center [1134, 313] width 28 height 28
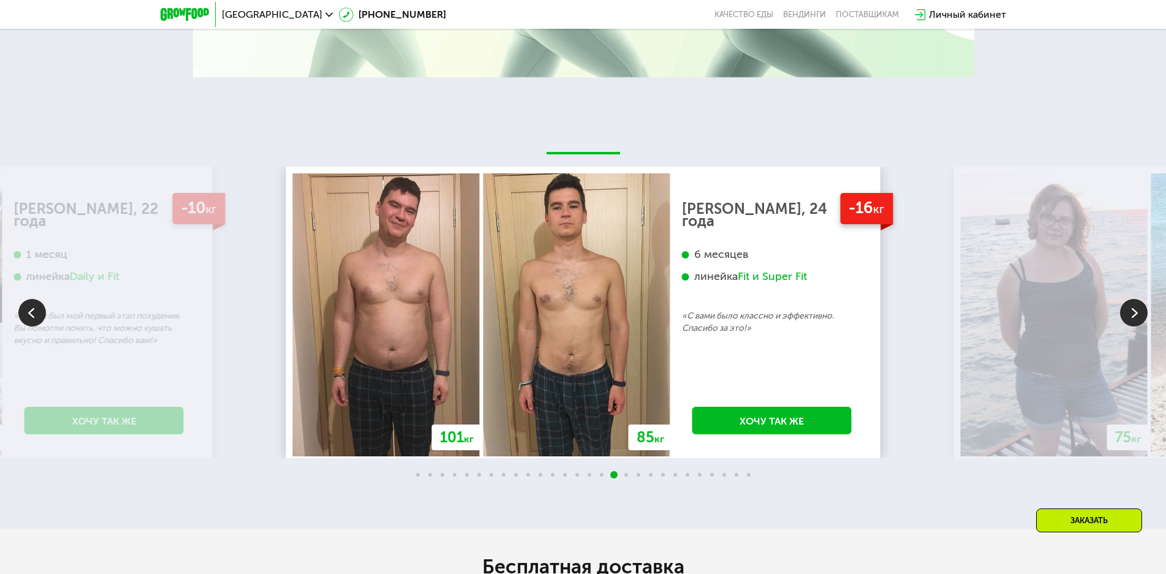
click at [1142, 322] on img at bounding box center [1134, 313] width 28 height 28
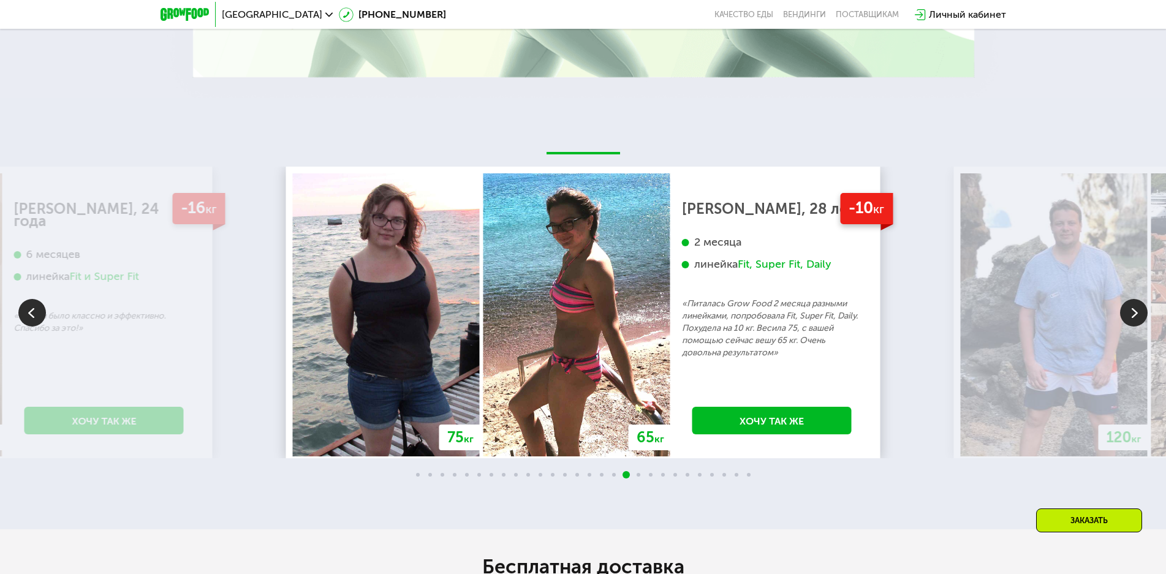
click at [1142, 322] on img at bounding box center [1134, 313] width 28 height 28
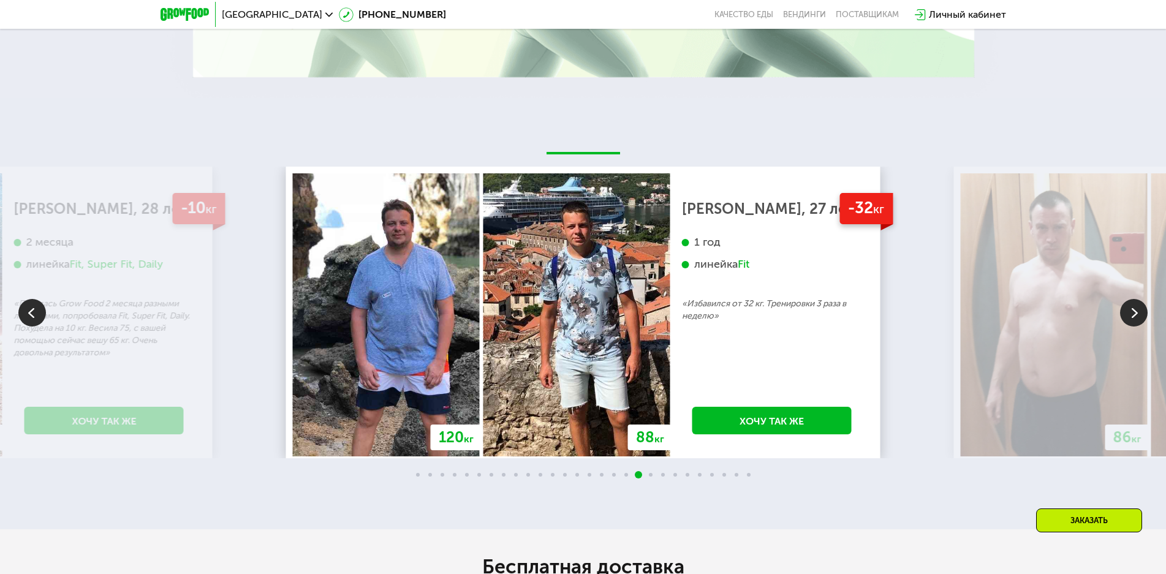
click at [1142, 322] on img at bounding box center [1134, 313] width 28 height 28
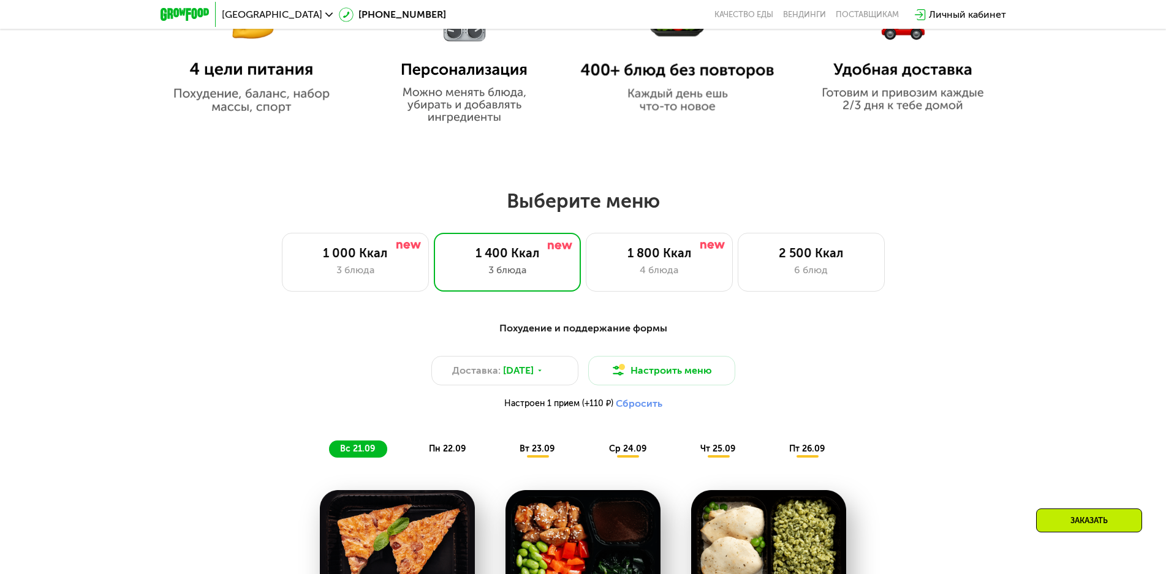
scroll to position [794, 0]
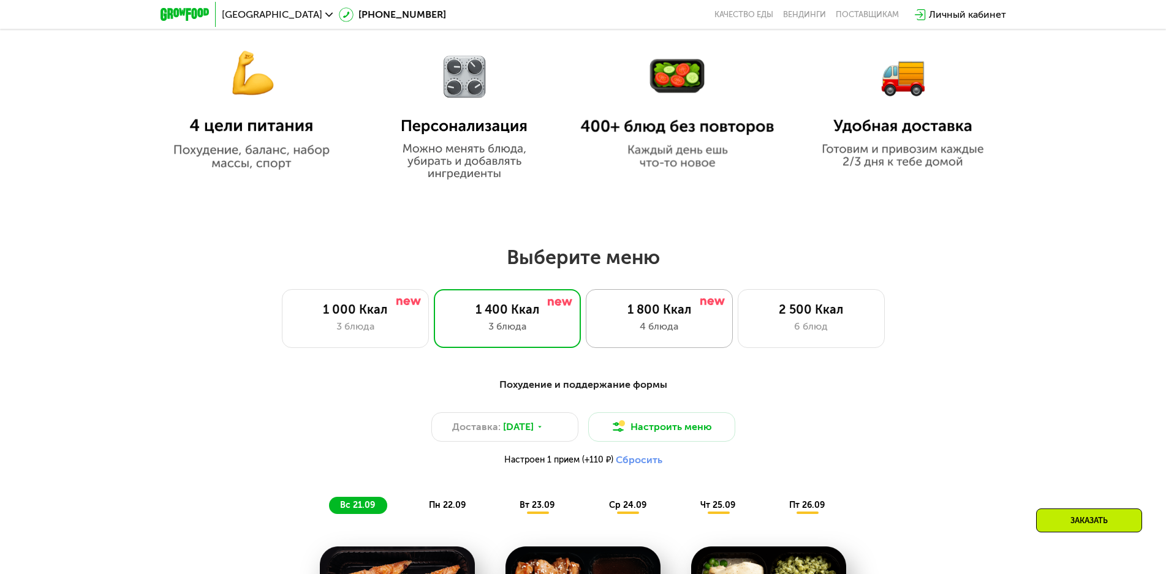
click at [710, 328] on div "4 блюда" at bounding box center [659, 326] width 121 height 15
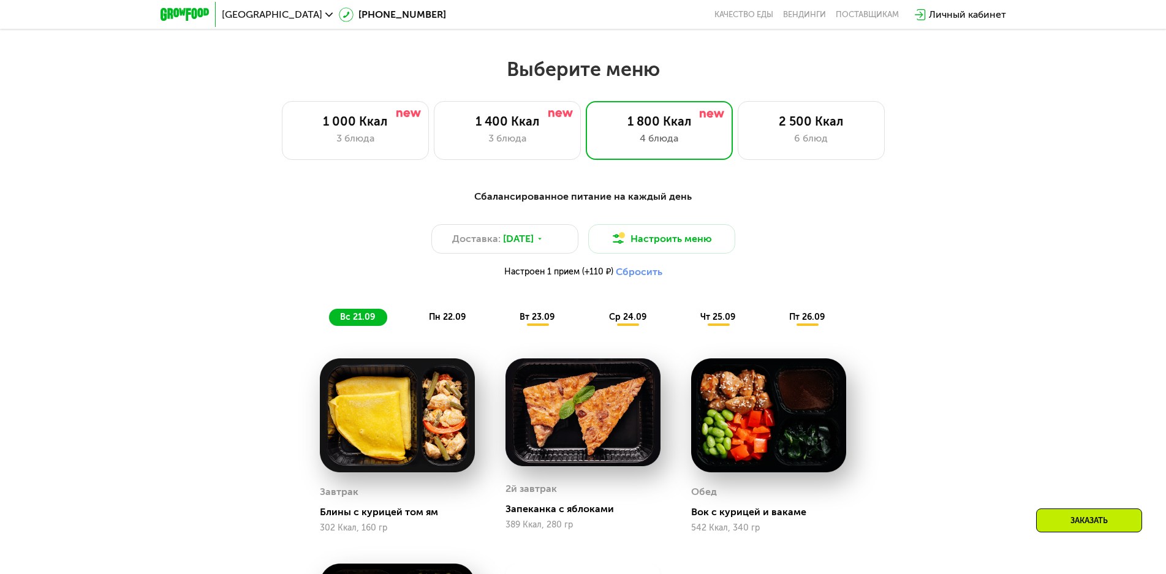
scroll to position [977, 0]
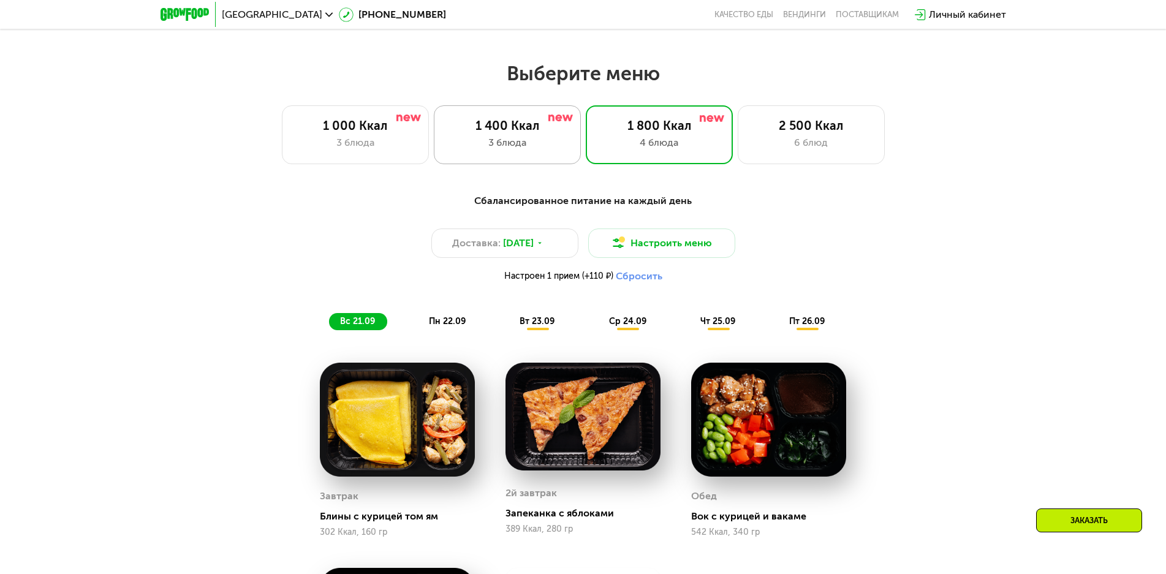
click at [520, 148] on div "3 блюда" at bounding box center [507, 142] width 121 height 15
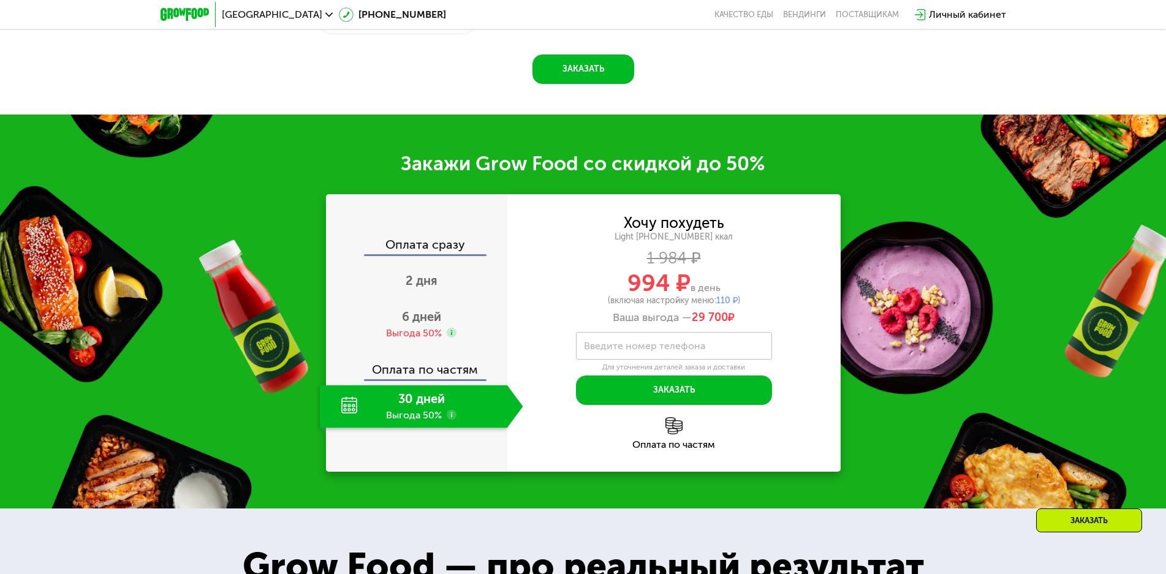
scroll to position [1652, 0]
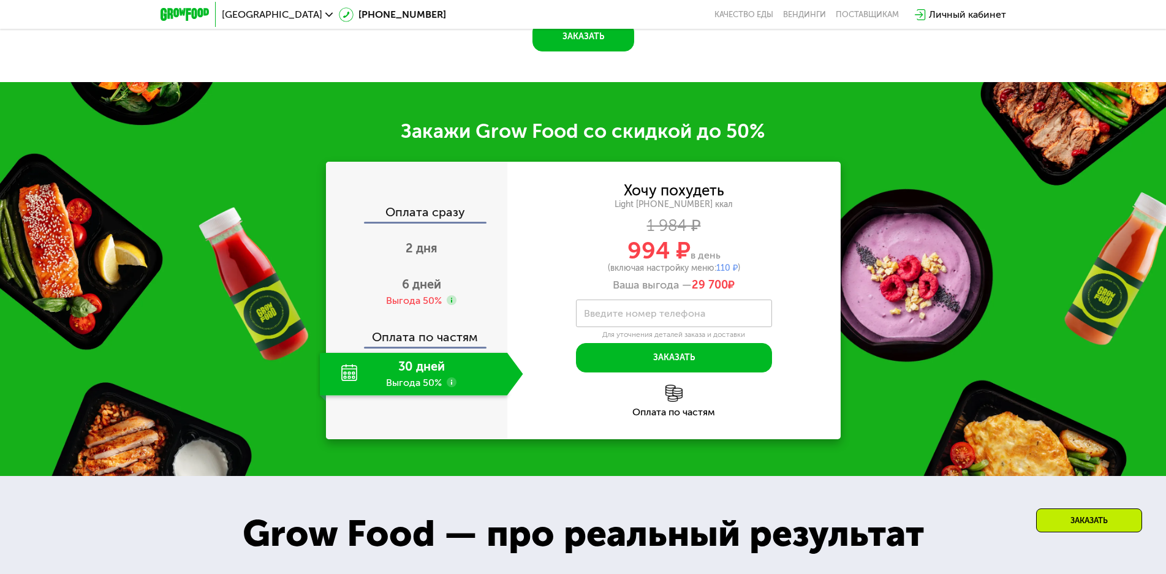
click at [385, 381] on div "30 дней Выгода 50%" at bounding box center [414, 374] width 188 height 43
click at [449, 387] on use at bounding box center [452, 383] width 10 height 10
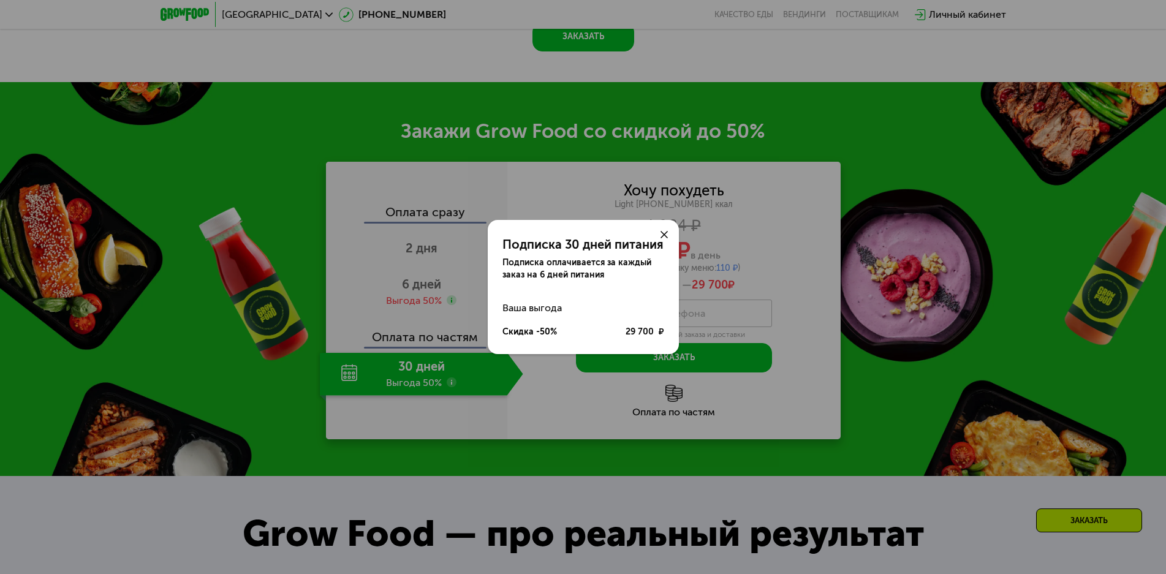
click at [453, 389] on div "Подписка 30 дней питания Подписка оплачивается за каждый заказ на 6 дней питани…" at bounding box center [583, 287] width 1166 height 574
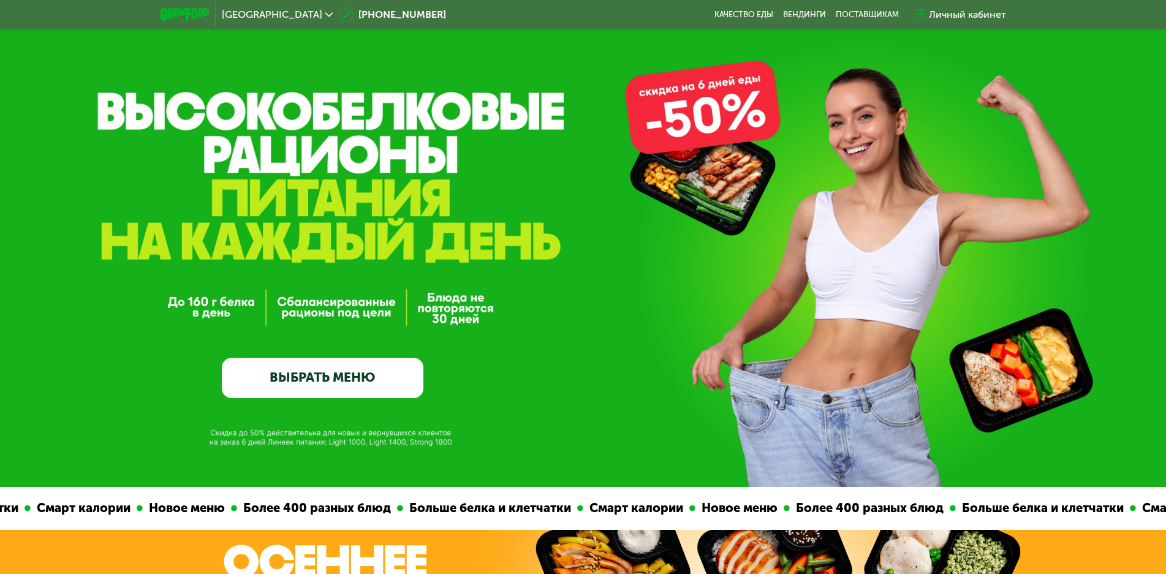
scroll to position [0, 0]
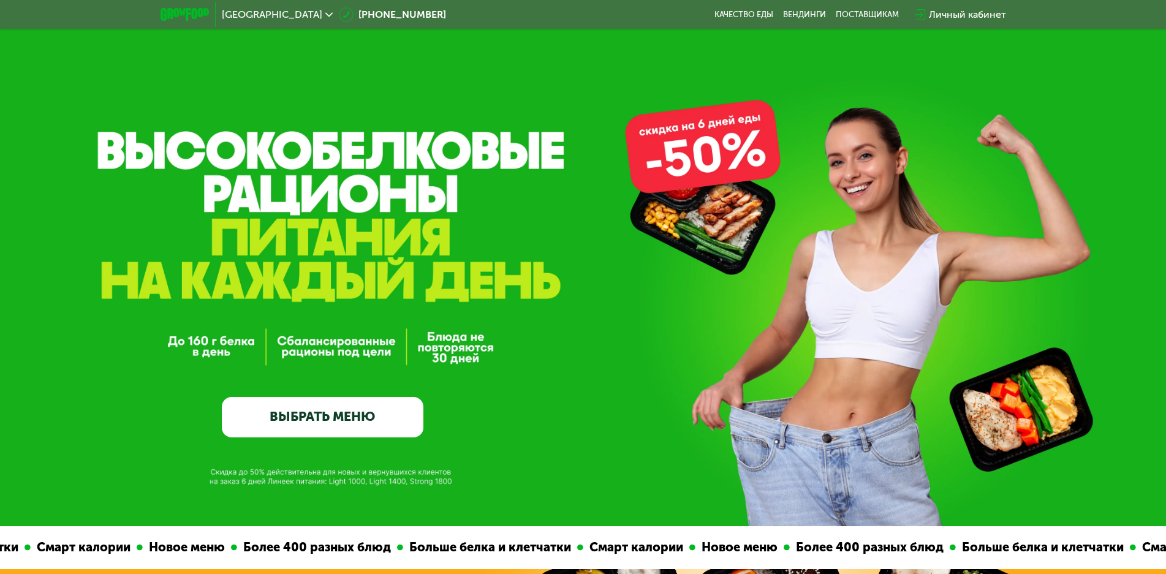
click at [385, 406] on link "ВЫБРАТЬ МЕНЮ" at bounding box center [323, 417] width 202 height 40
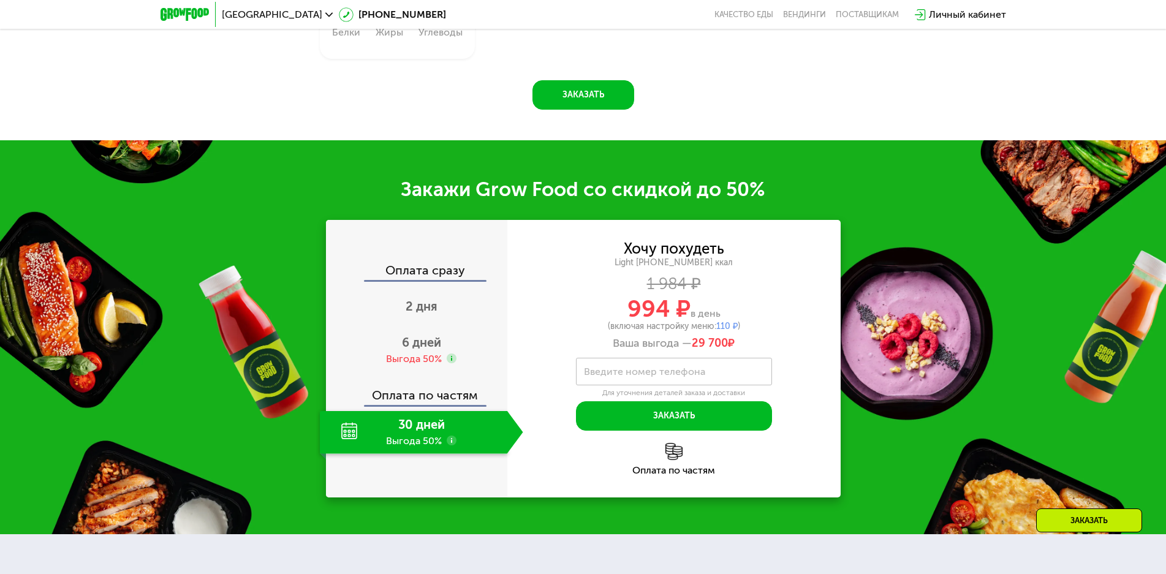
scroll to position [1900, 0]
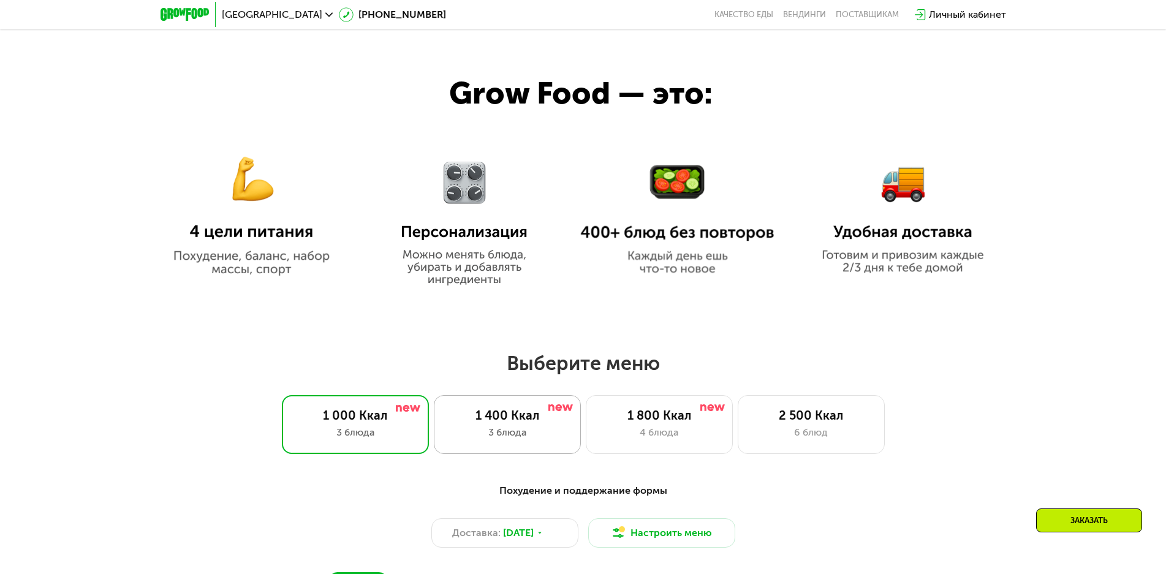
scroll to position [797, 0]
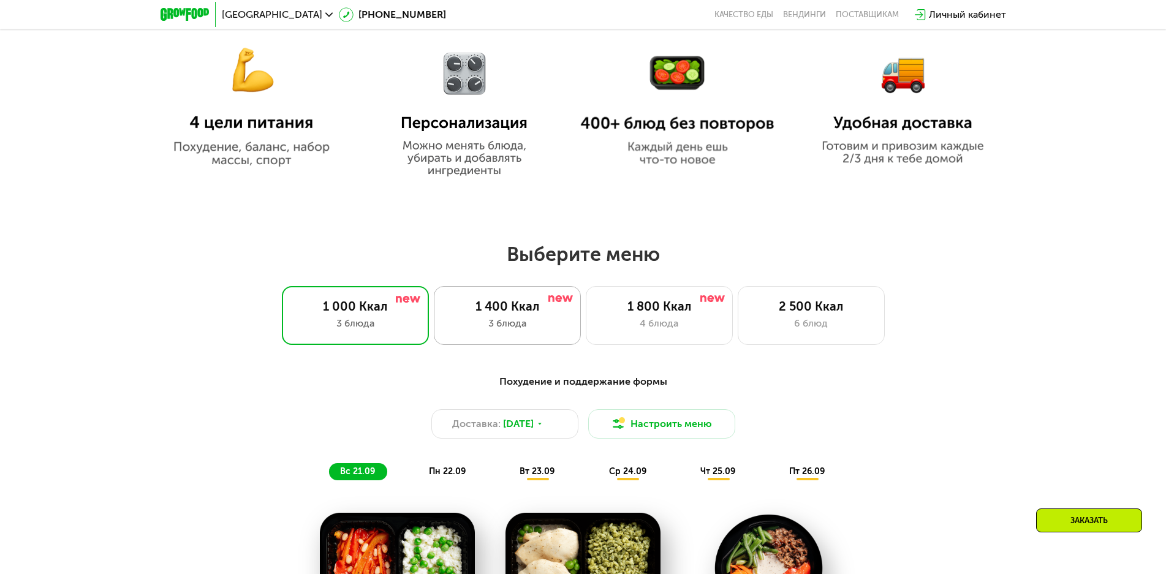
click at [488, 314] on div "1 400 Ккал" at bounding box center [507, 306] width 121 height 15
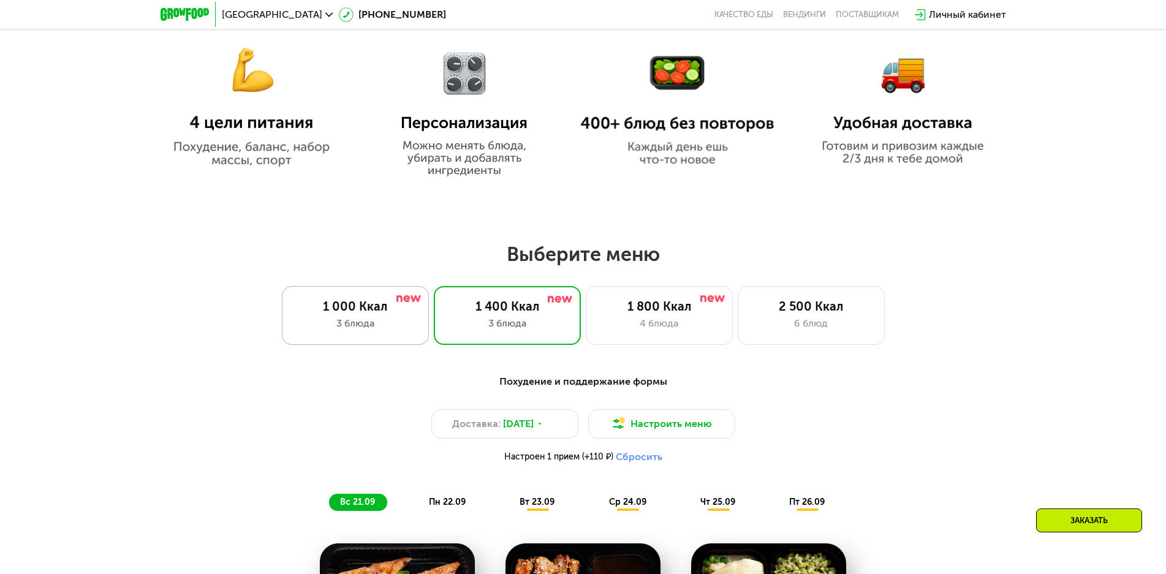
click at [422, 313] on div "1 000 Ккал 3 блюда" at bounding box center [355, 315] width 147 height 59
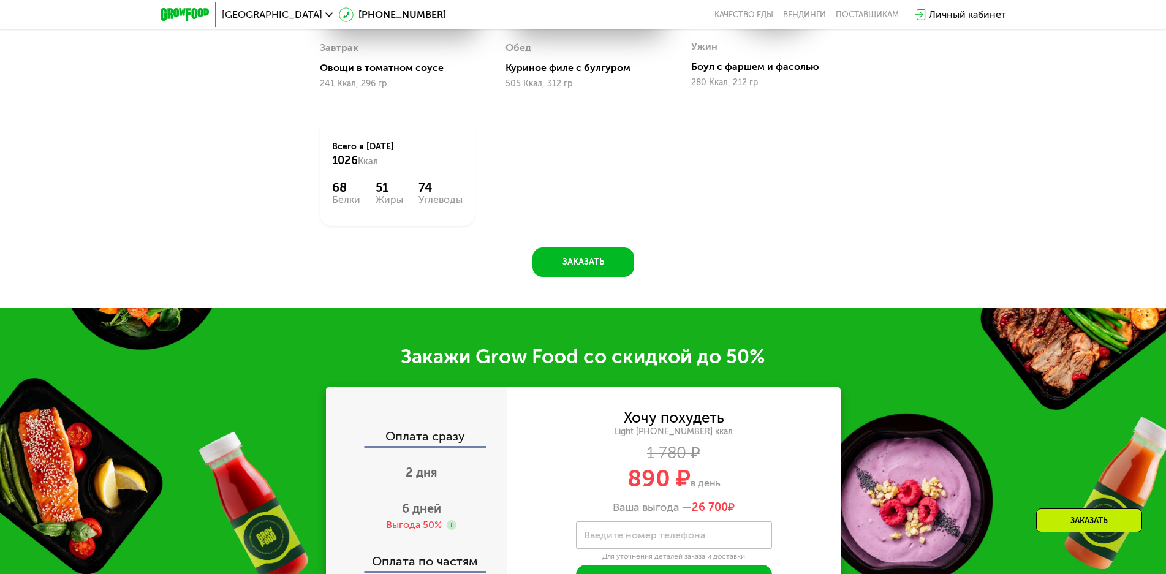
scroll to position [1593, 0]
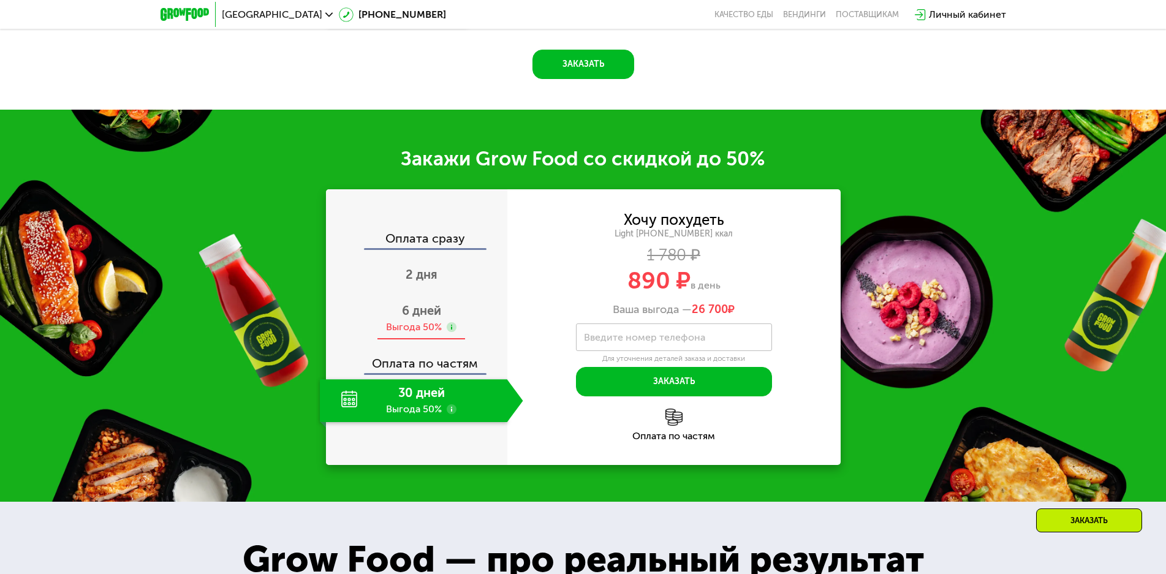
click at [439, 323] on div "6 дней Выгода 50%" at bounding box center [421, 318] width 203 height 43
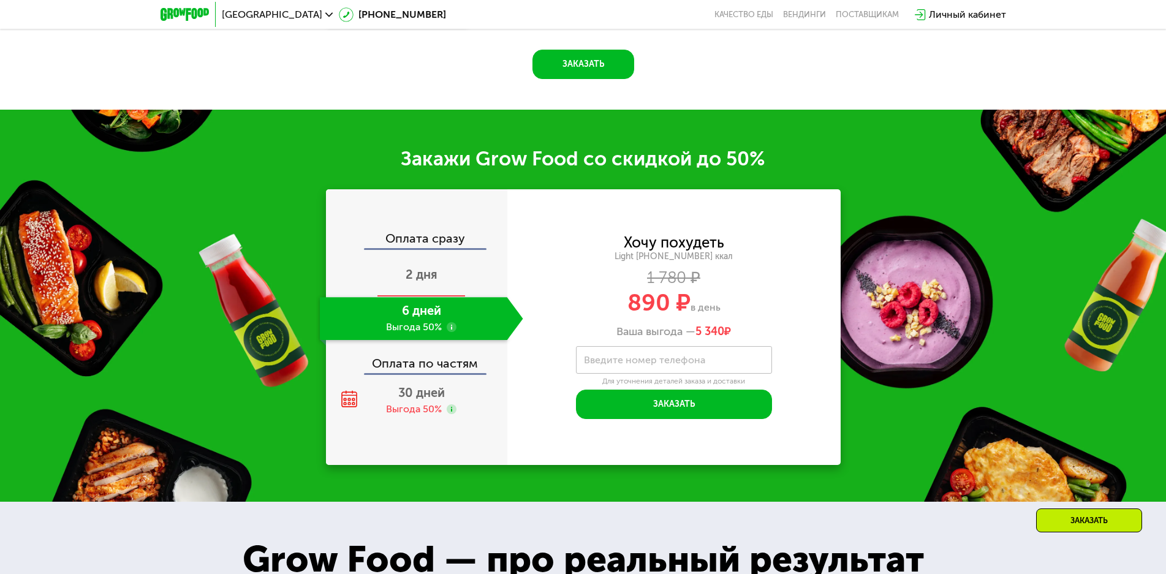
click at [438, 286] on div "2 дня" at bounding box center [421, 275] width 203 height 43
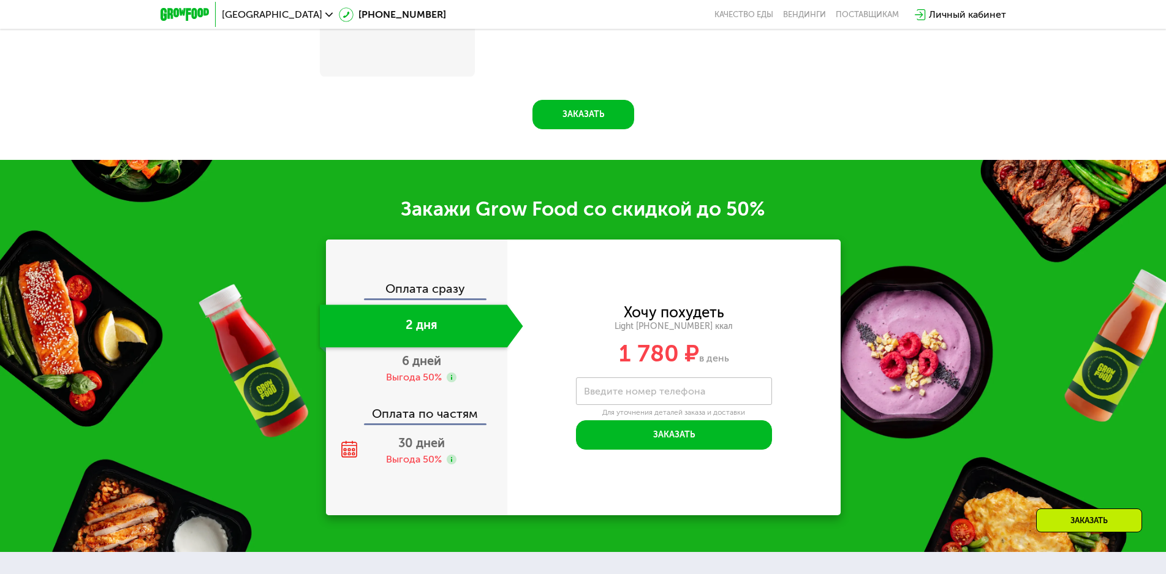
scroll to position [1644, 0]
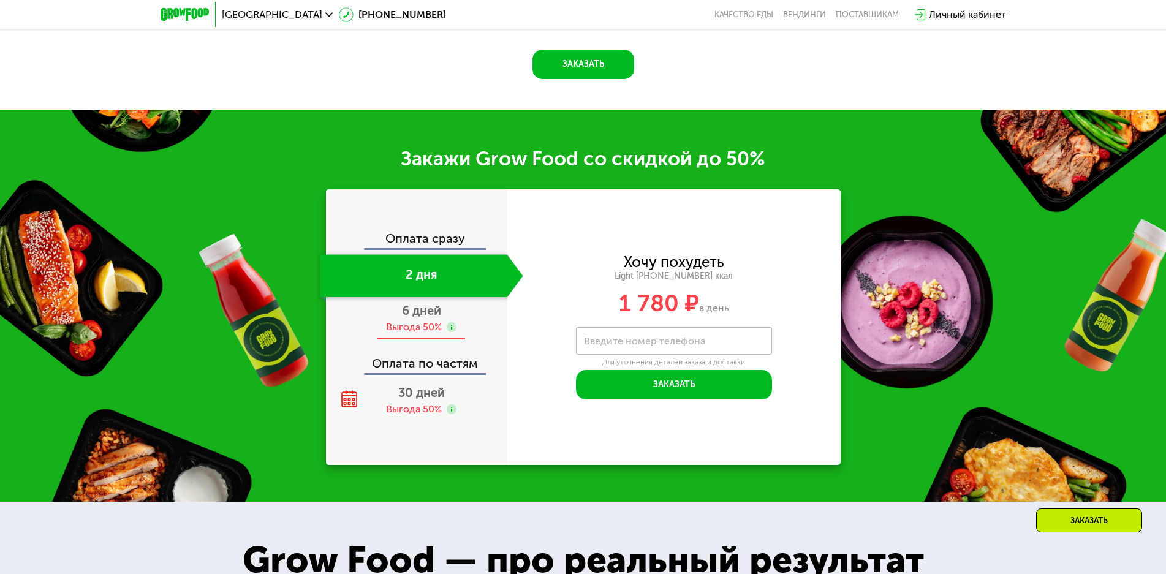
click at [439, 318] on span "6 дней" at bounding box center [421, 310] width 39 height 15
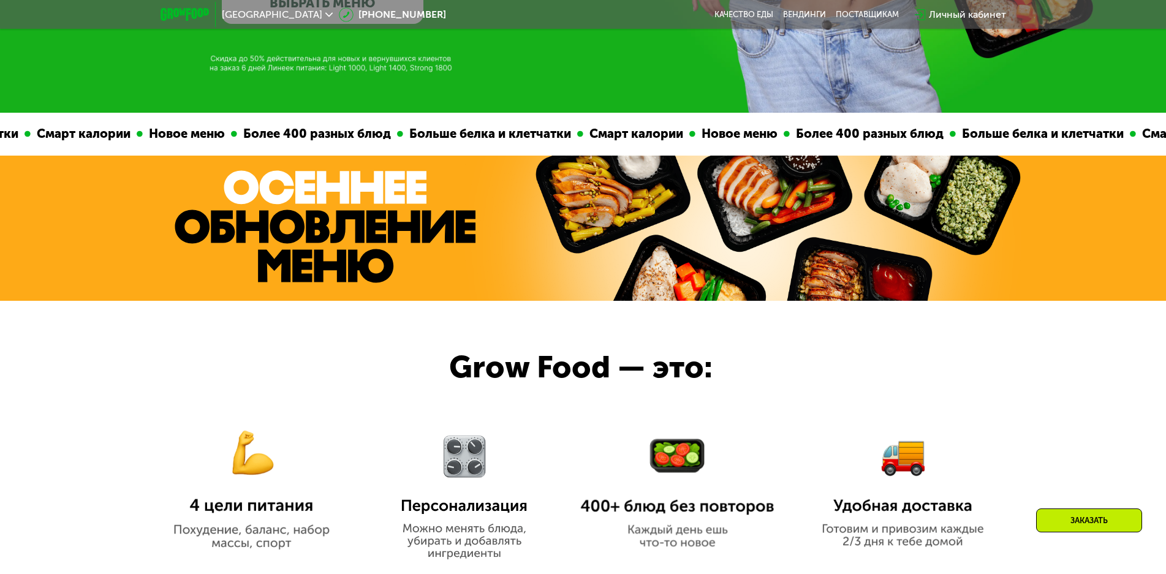
scroll to position [490, 0]
